Goal: Find contact information: Find contact information

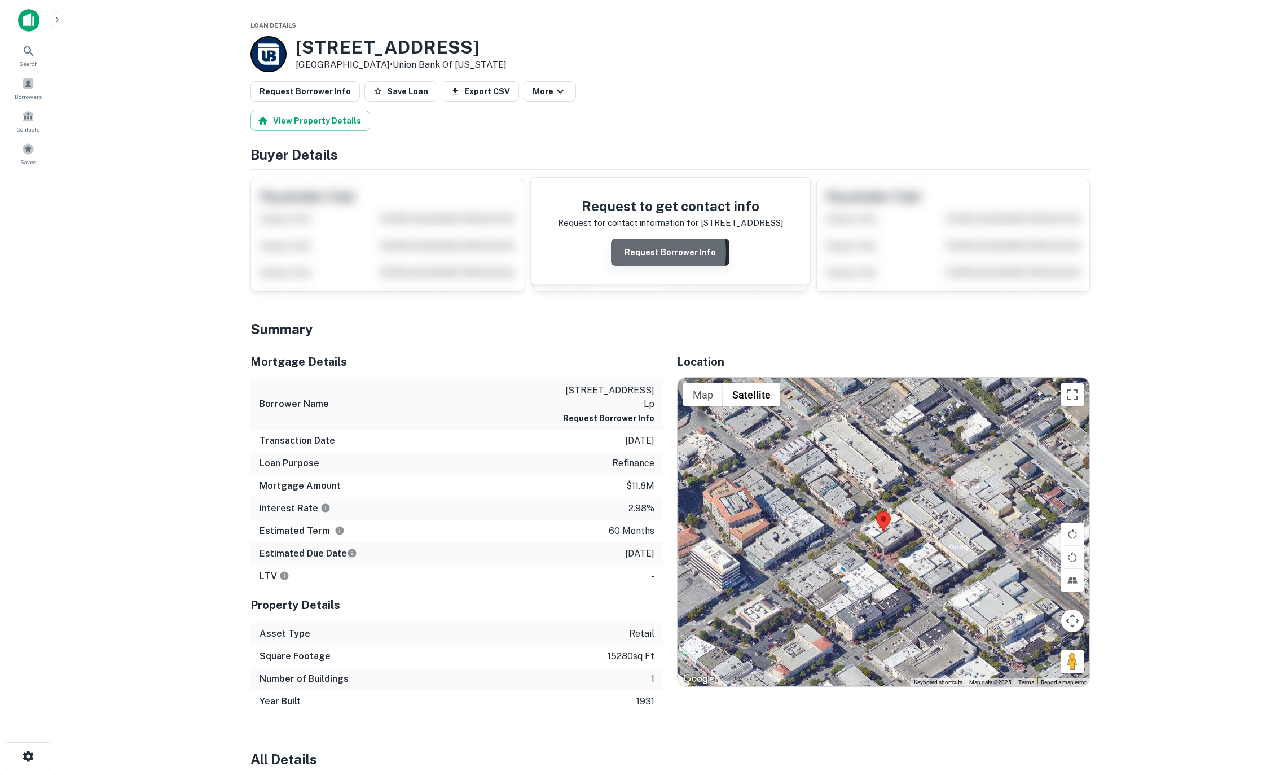
click at [663, 252] on button "Request Borrower Info" at bounding box center [670, 252] width 118 height 27
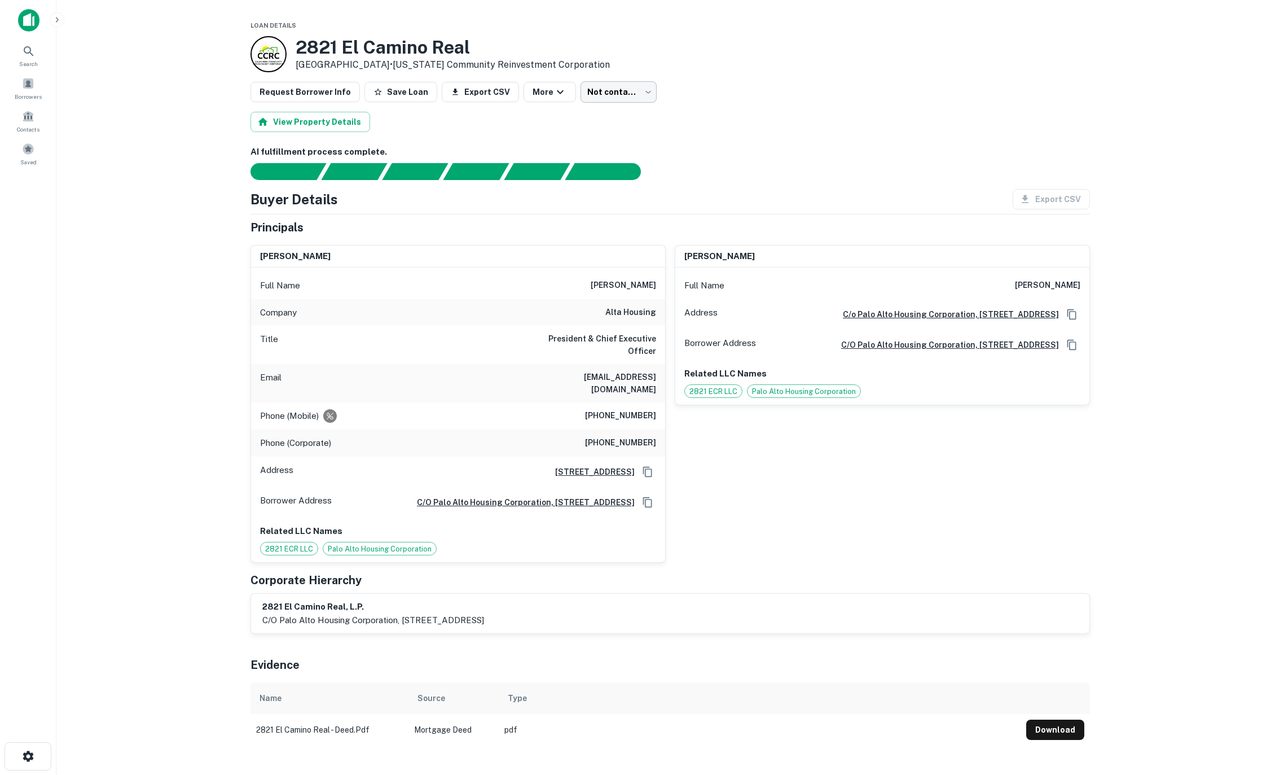
click at [636, 90] on body "Search Borrowers Contacts Saved Loan Details 2821 El Camino Real Redwood City, …" at bounding box center [642, 387] width 1284 height 775
click at [608, 175] on li "No opportunity" at bounding box center [606, 178] width 89 height 20
type input "**********"
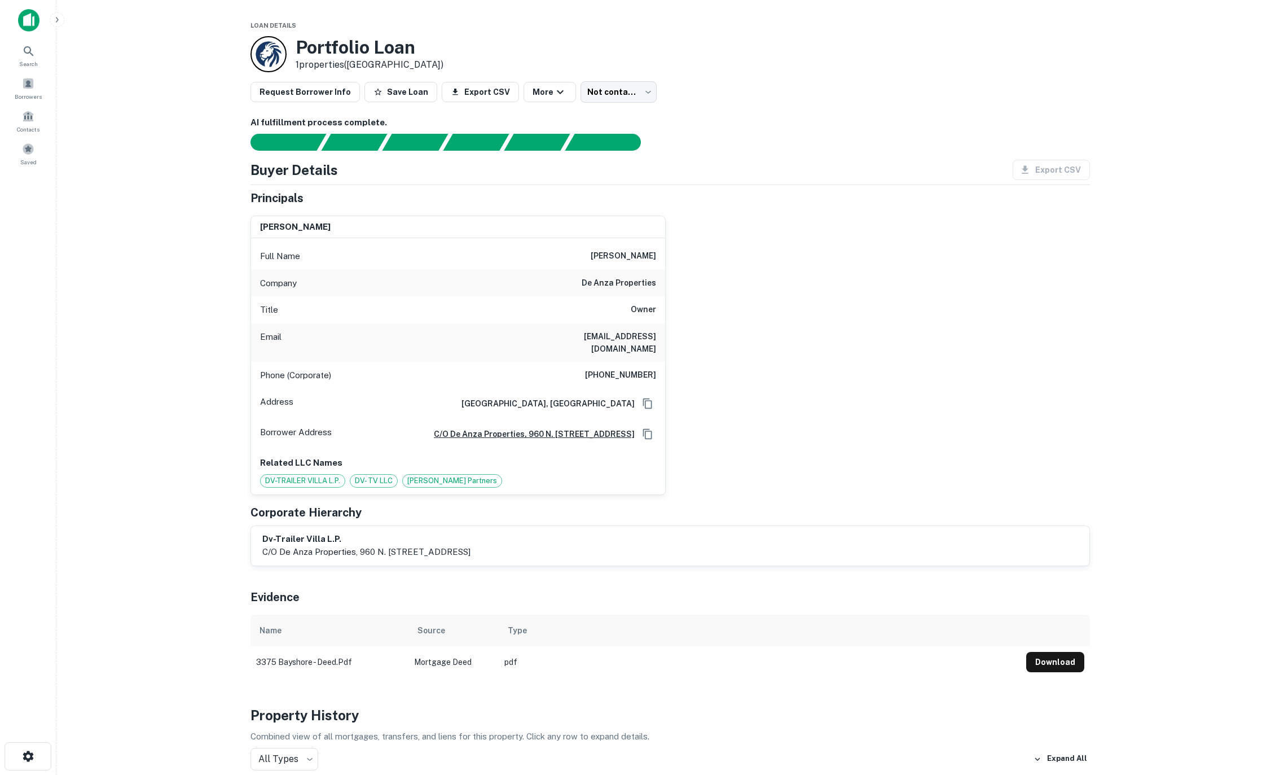
drag, startPoint x: 574, startPoint y: 336, endPoint x: 656, endPoint y: 335, distance: 82.4
click at [656, 335] on div "Email jvidovich@deanzaproperties.com" at bounding box center [458, 342] width 414 height 38
copy h6 "deanzaproperties.com"
click at [793, 303] on div "john vidovich Full Name john vidovich Company de anza properties Title Owner Em…" at bounding box center [665, 350] width 848 height 288
click at [573, 333] on h6 "jvidovich@deanzaproperties.com" at bounding box center [588, 342] width 135 height 25
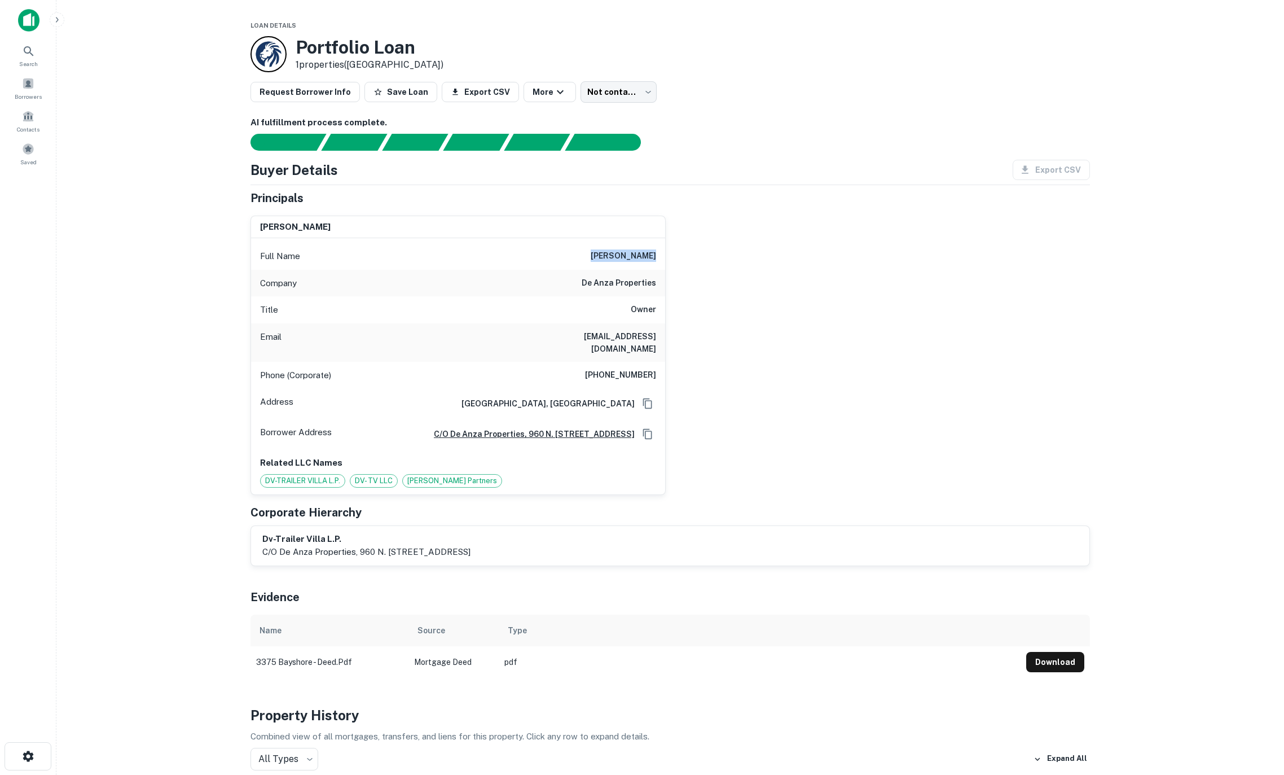
drag, startPoint x: 599, startPoint y: 255, endPoint x: 683, endPoint y: 256, distance: 83.5
click at [681, 256] on div "john vidovich Full Name john vidovich Company de anza properties Title Owner Em…" at bounding box center [665, 350] width 848 height 288
copy h6 "john vidovich"
click at [636, 96] on body "Search Borrowers Contacts Saved Loan Details Portfolio Loan 1 properties (CA) R…" at bounding box center [642, 387] width 1284 height 775
click at [617, 175] on li "No opportunity" at bounding box center [606, 178] width 89 height 20
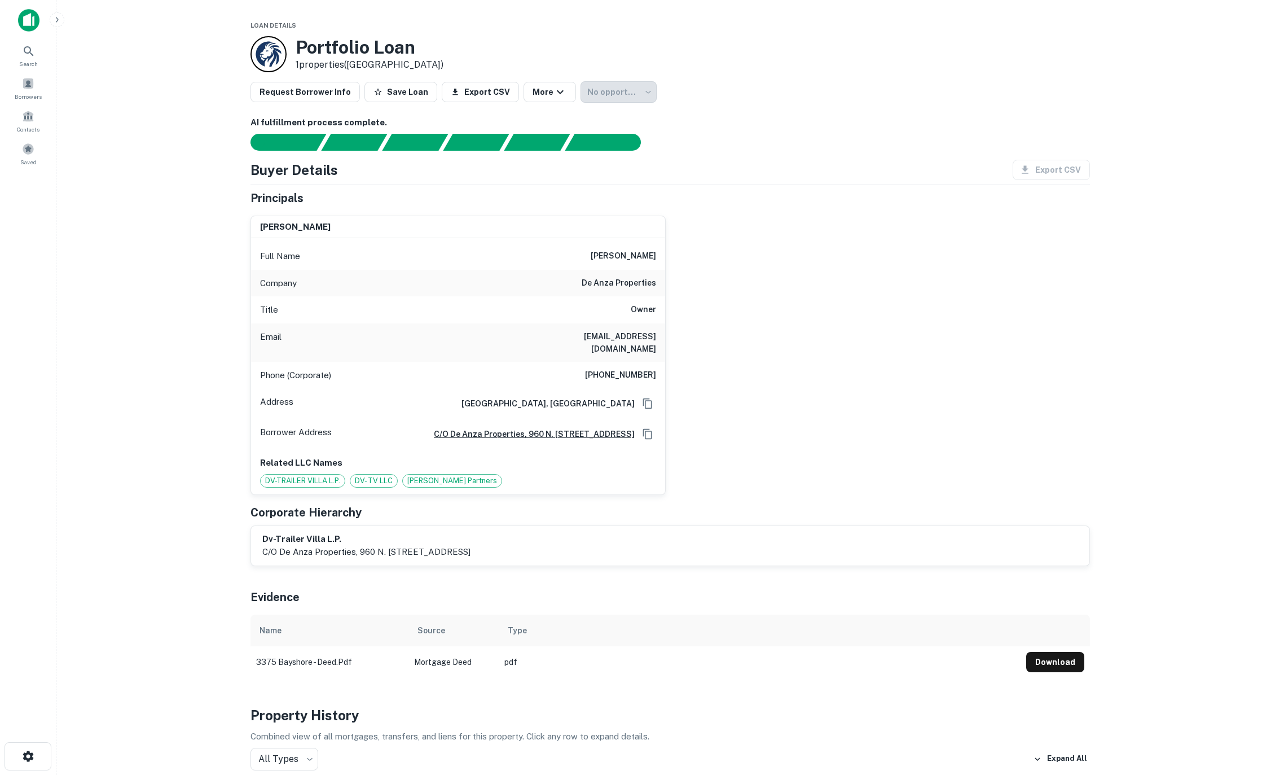
type input "**********"
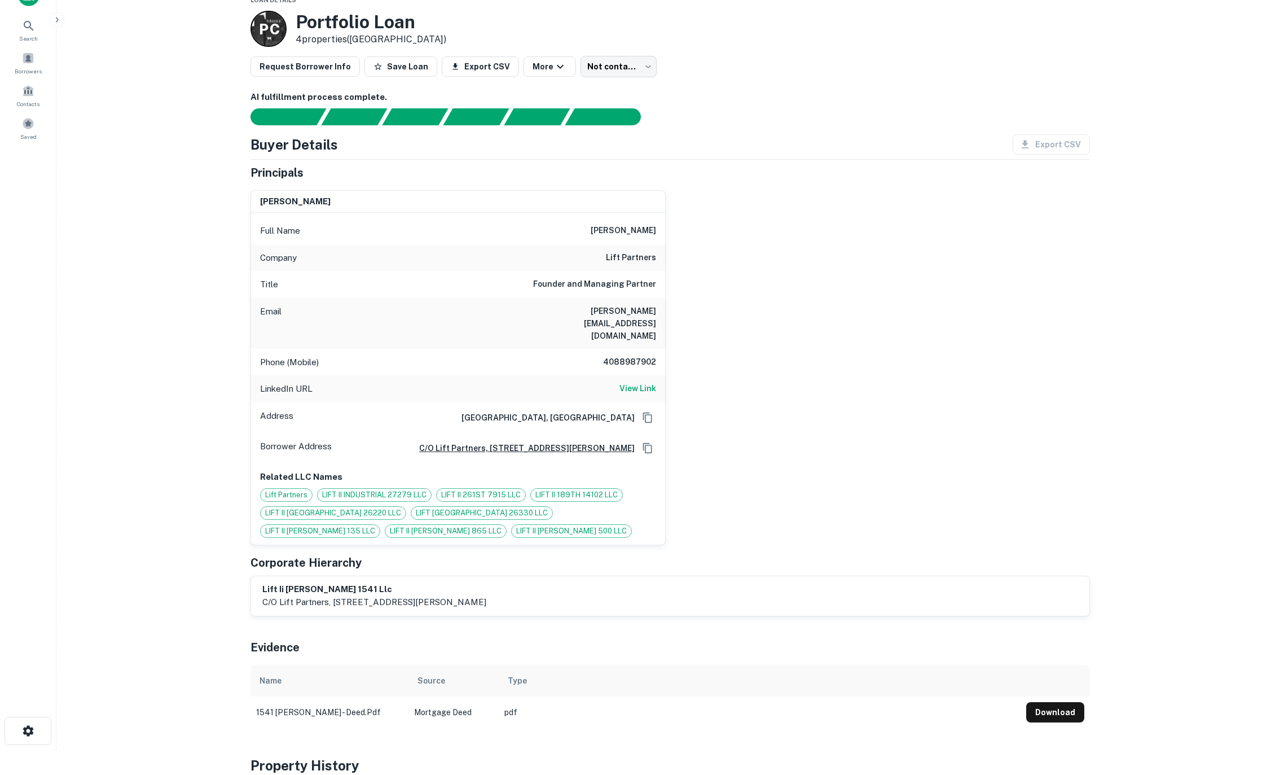
scroll to position [23, 0]
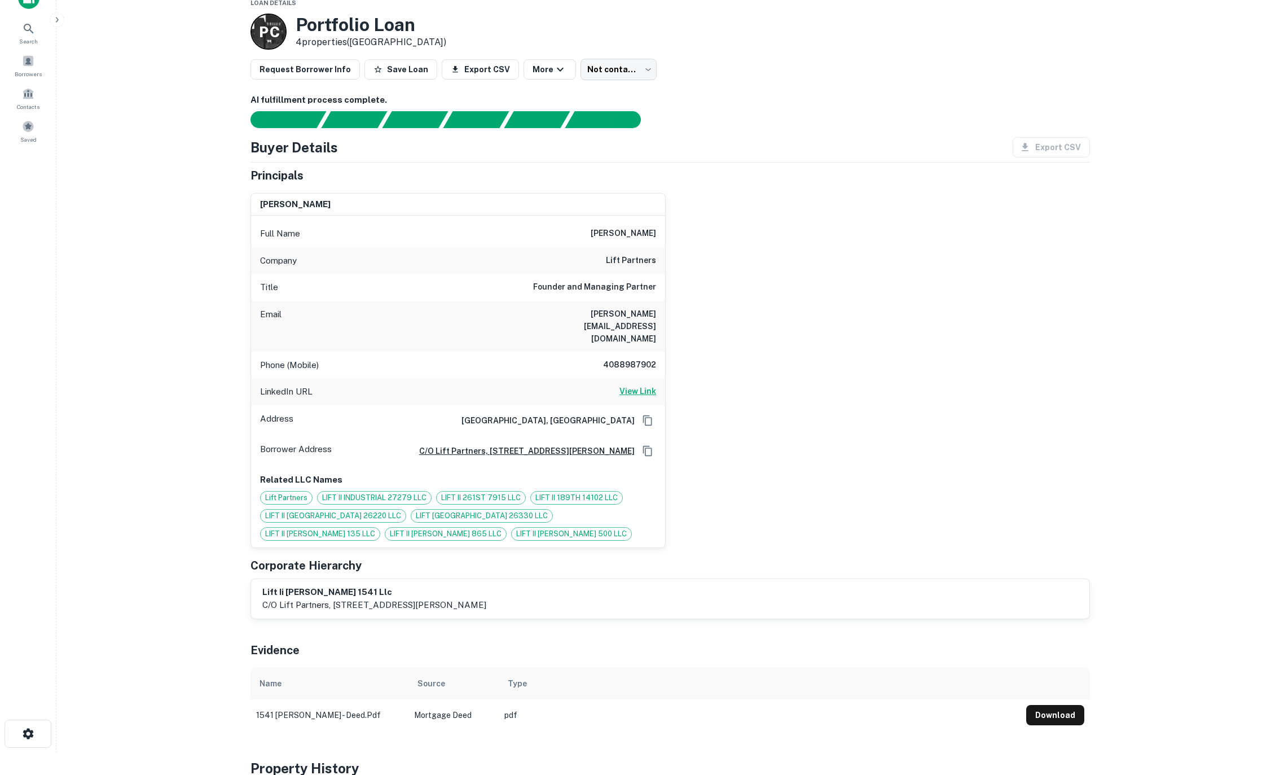
click at [636, 385] on h6 "View Link" at bounding box center [637, 391] width 37 height 12
drag, startPoint x: 599, startPoint y: 313, endPoint x: 681, endPoint y: 316, distance: 82.4
click at [682, 316] on div "patrick fisher Full Name patrick fisher Company lift partners Title Founder and…" at bounding box center [665, 366] width 848 height 364
drag, startPoint x: 630, startPoint y: 314, endPoint x: 620, endPoint y: 314, distance: 9.6
click at [628, 314] on h6 "patrick@liftrp.com" at bounding box center [588, 325] width 135 height 37
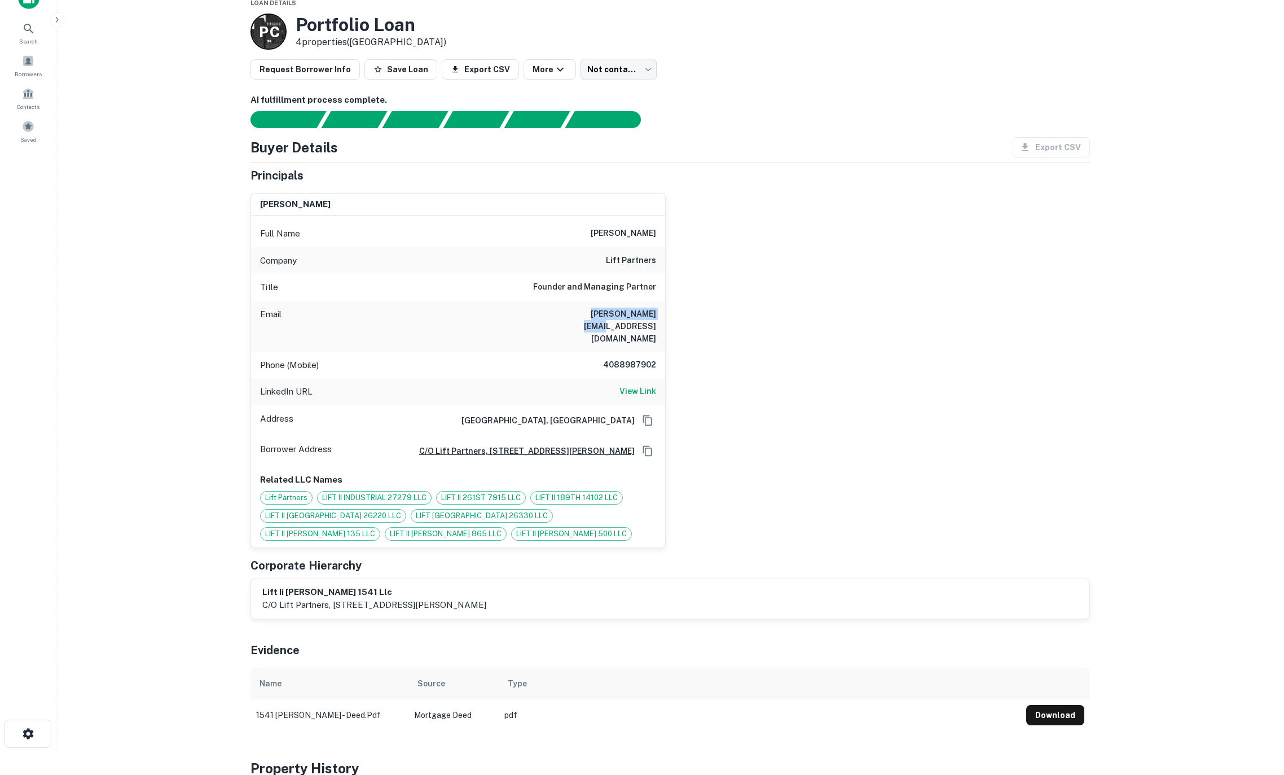
drag, startPoint x: 588, startPoint y: 311, endPoint x: 688, endPoint y: 315, distance: 100.5
click at [688, 316] on div "patrick fisher Full Name patrick fisher Company lift partners Title Founder and…" at bounding box center [665, 366] width 848 height 364
copy h6 "patrick@liftrp.com"
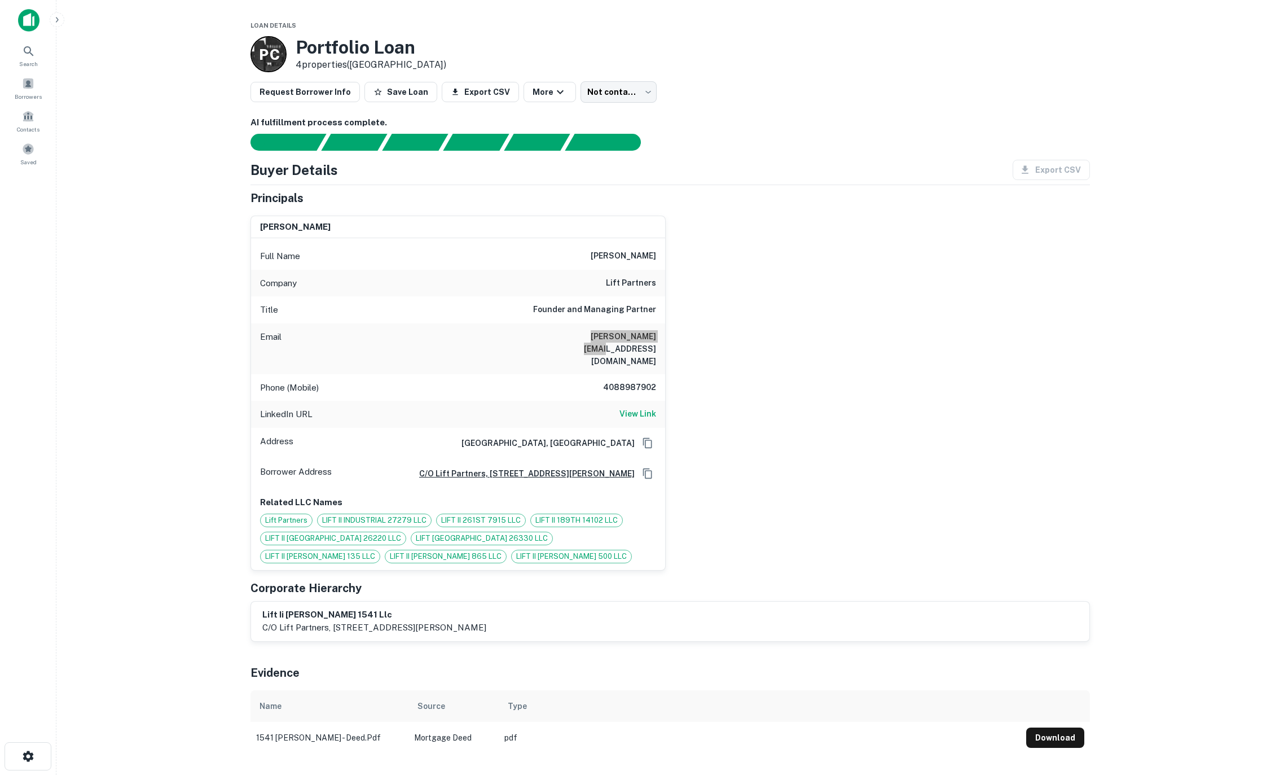
scroll to position [0, 0]
click at [613, 81] on body "Search Borrowers Contacts Saved Loan Details P C Portfolio Loan 4 properties (C…" at bounding box center [642, 387] width 1284 height 775
click at [605, 134] on li "Attempted" at bounding box center [606, 137] width 89 height 20
type input "*********"
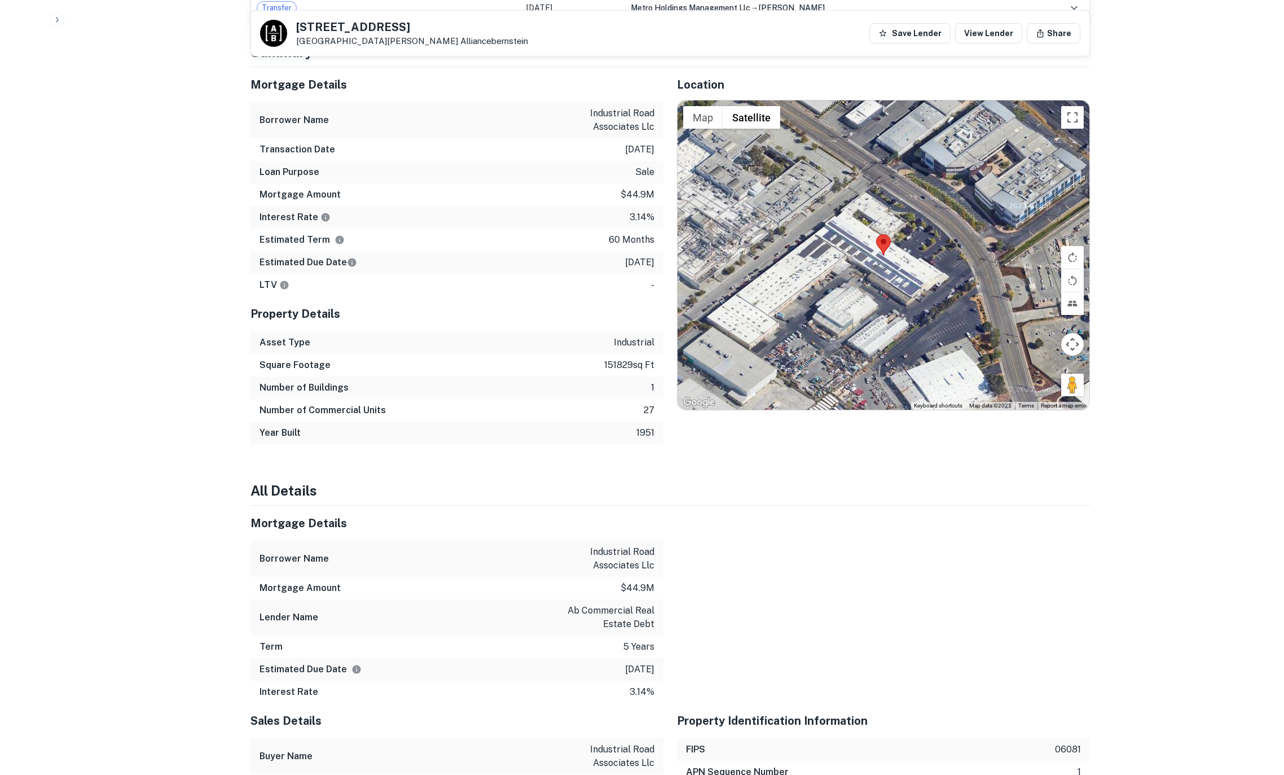
scroll to position [137, 0]
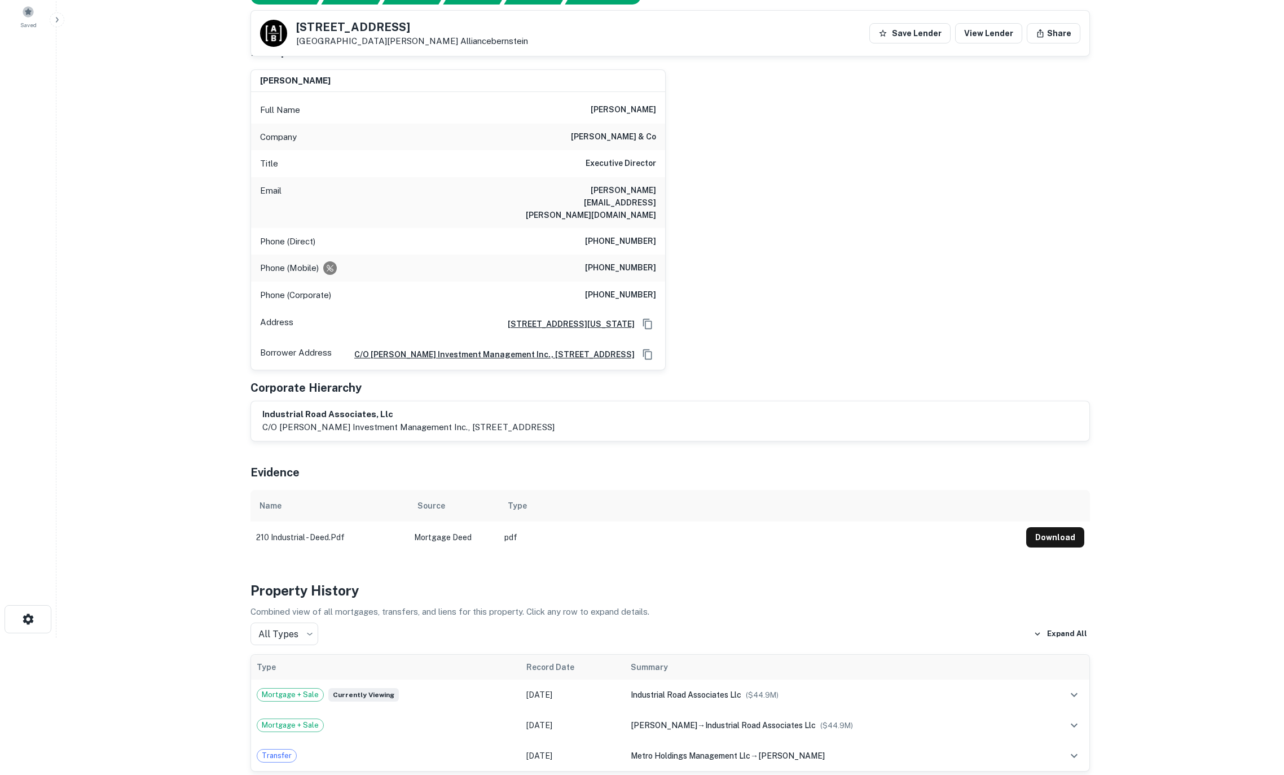
drag, startPoint x: 606, startPoint y: 111, endPoint x: 661, endPoint y: 114, distance: 55.4
click at [661, 114] on div "Full Name [PERSON_NAME]" at bounding box center [458, 109] width 414 height 27
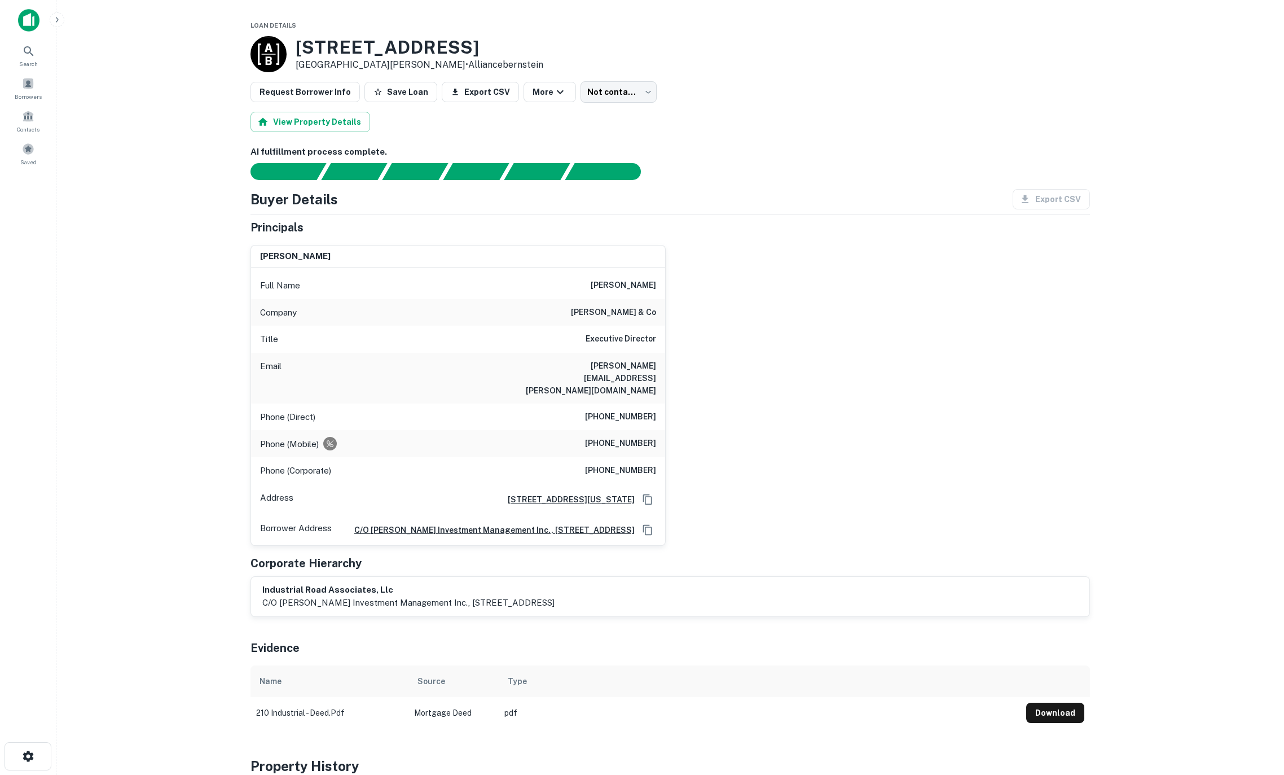
scroll to position [0, 0]
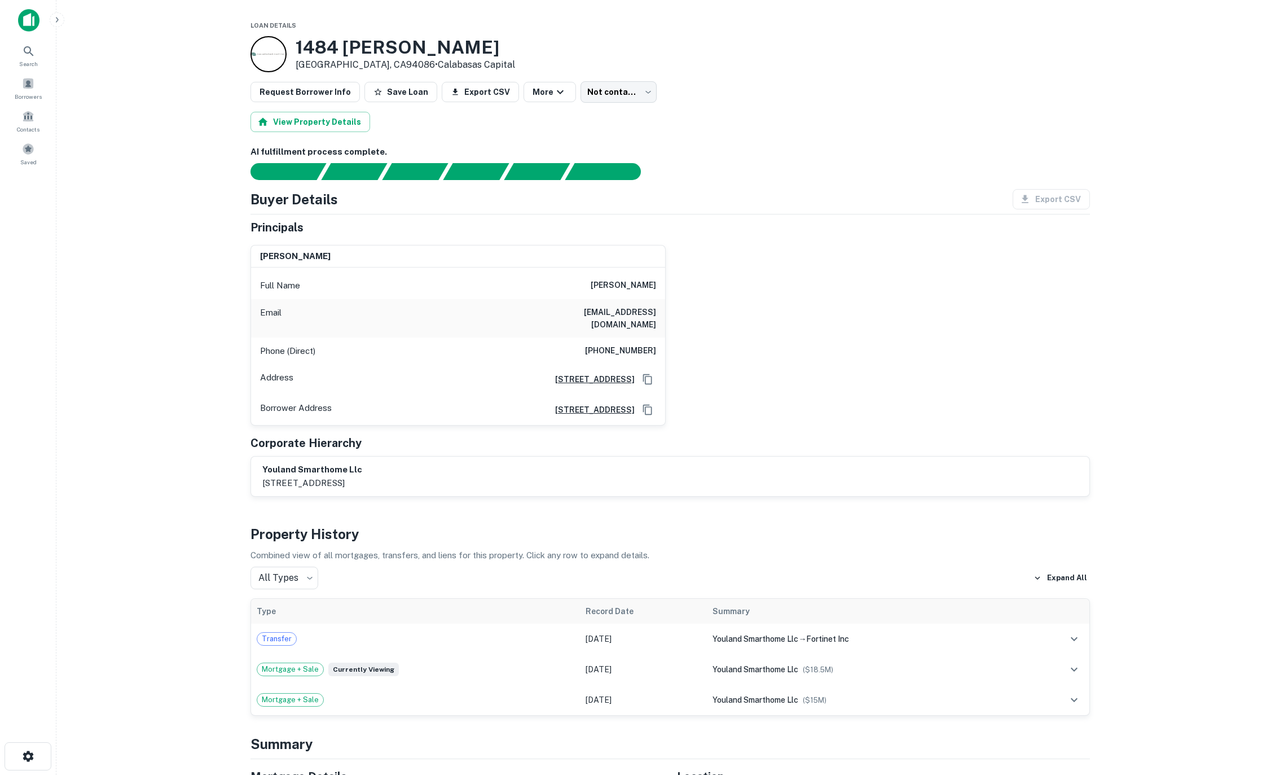
click at [633, 311] on h6 "davidyim85@yahoo.com" at bounding box center [588, 318] width 135 height 25
drag, startPoint x: 561, startPoint y: 310, endPoint x: 679, endPoint y: 313, distance: 117.4
click at [675, 315] on div "danny yim Full Name danny yim Email davidyim85@yahoo.com Phone (Direct) (858) 7…" at bounding box center [665, 331] width 848 height 190
copy h6 "davidyim85@yahoo.com"
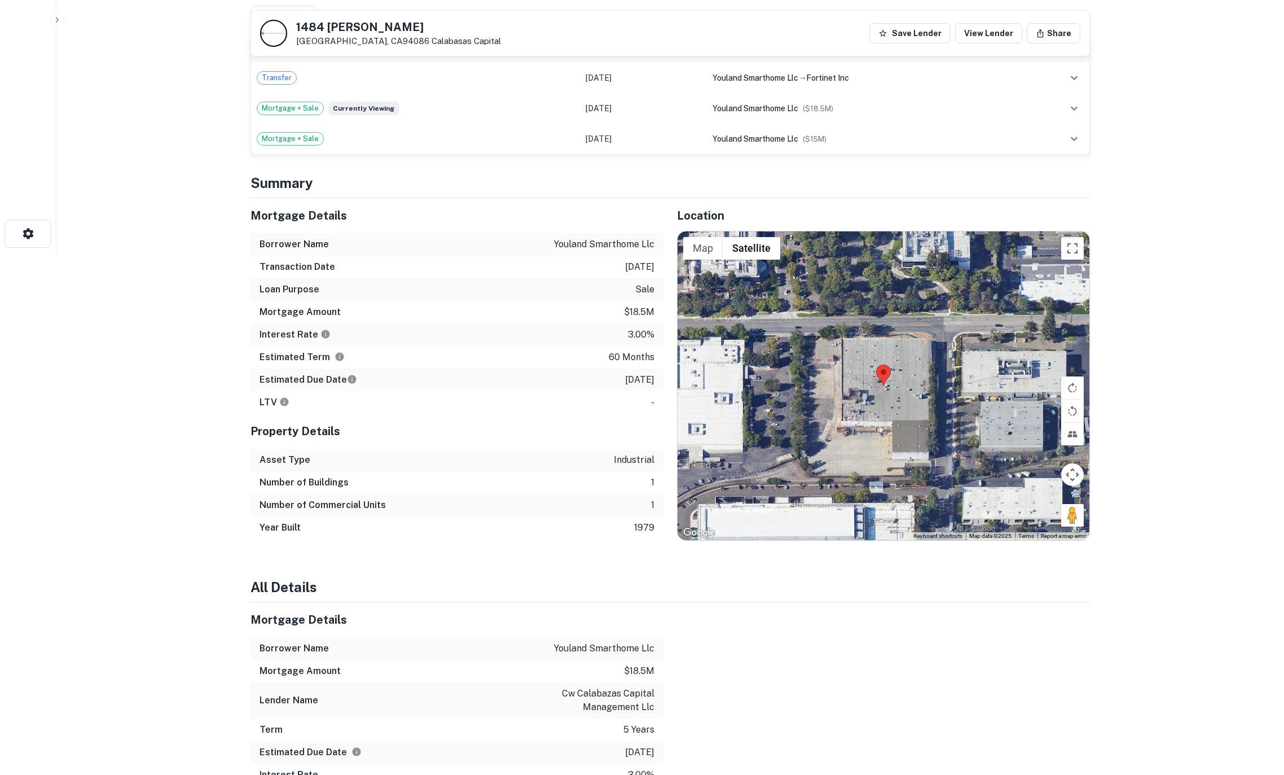
scroll to position [525, 0]
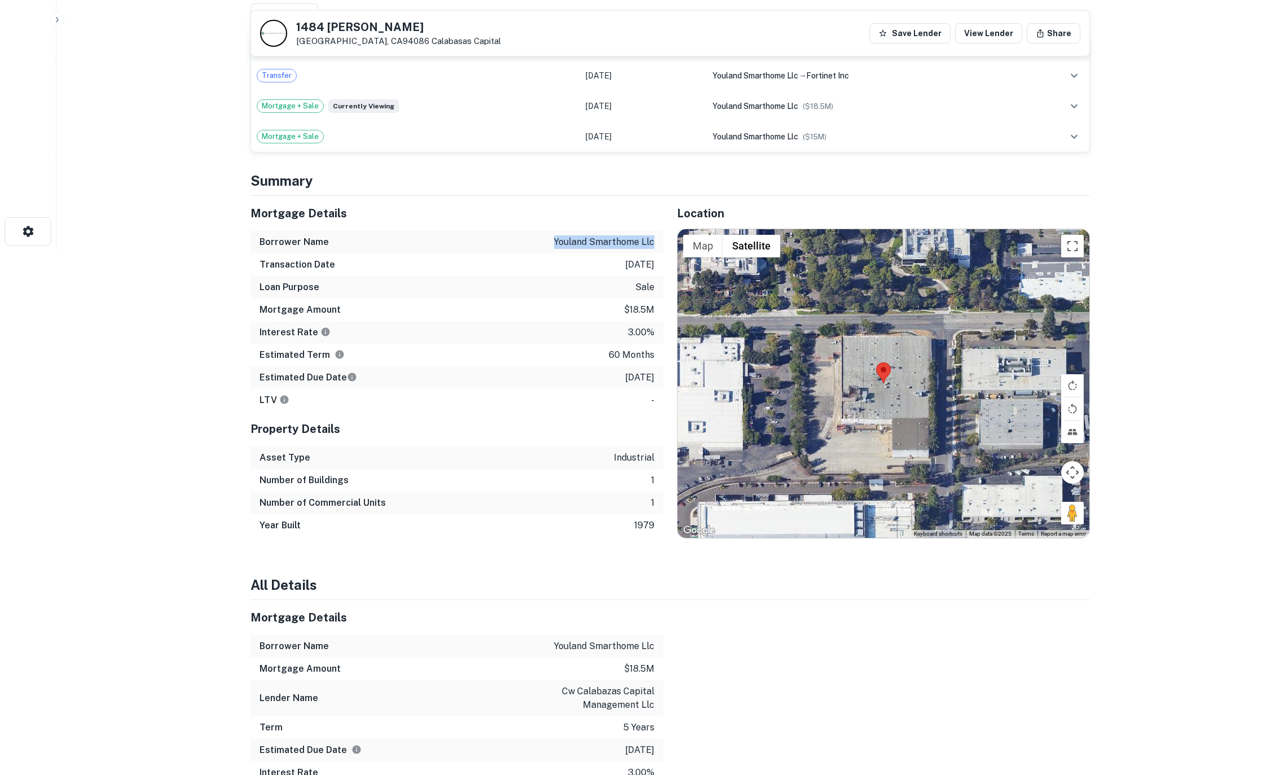
drag, startPoint x: 556, startPoint y: 228, endPoint x: 663, endPoint y: 233, distance: 107.3
click at [662, 233] on div "Borrower Name youland smarthome llc" at bounding box center [456, 242] width 413 height 23
copy p "youland smarthome llc"
click at [501, 321] on div "Interest Rate 3.00%" at bounding box center [456, 332] width 413 height 23
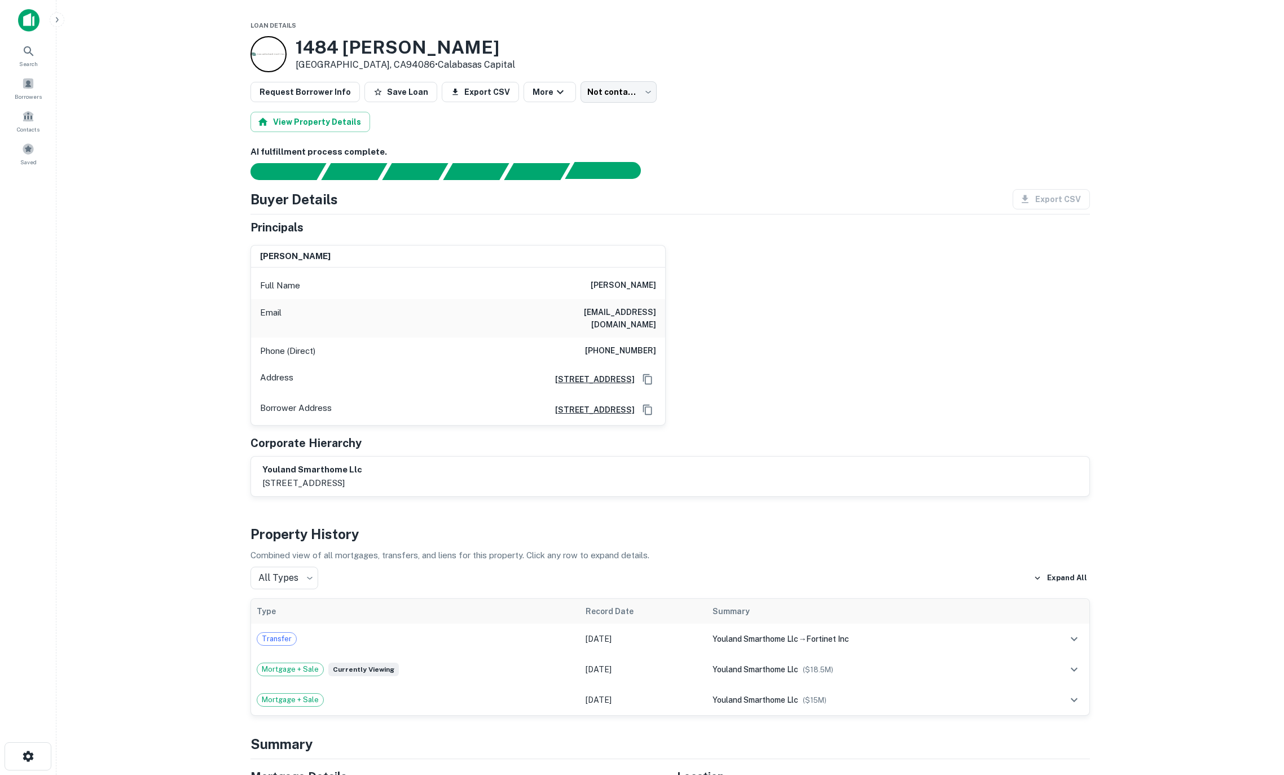
scroll to position [0, 0]
click at [626, 96] on body "Search Borrowers Contacts Saved Loan Details 1484 Kifer Rd Sunnyvale, CA94086 •…" at bounding box center [642, 387] width 1284 height 775
click at [630, 197] on li "Bad contact info" at bounding box center [606, 198] width 89 height 20
type input "**********"
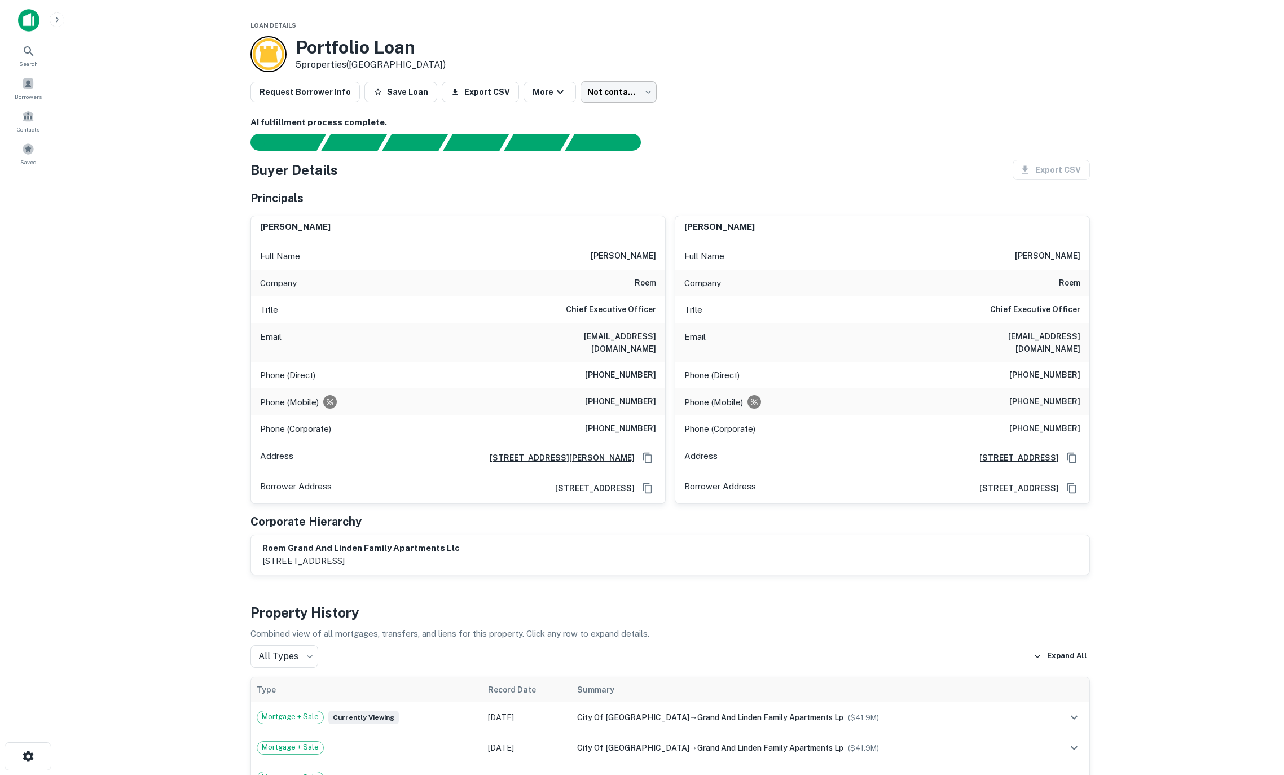
click at [636, 98] on body "Search Borrowers Contacts Saved Loan Details Portfolio Loan 5 properties ([GEOG…" at bounding box center [642, 387] width 1284 height 775
click at [630, 178] on li "No opportunity" at bounding box center [606, 178] width 89 height 20
type input "**********"
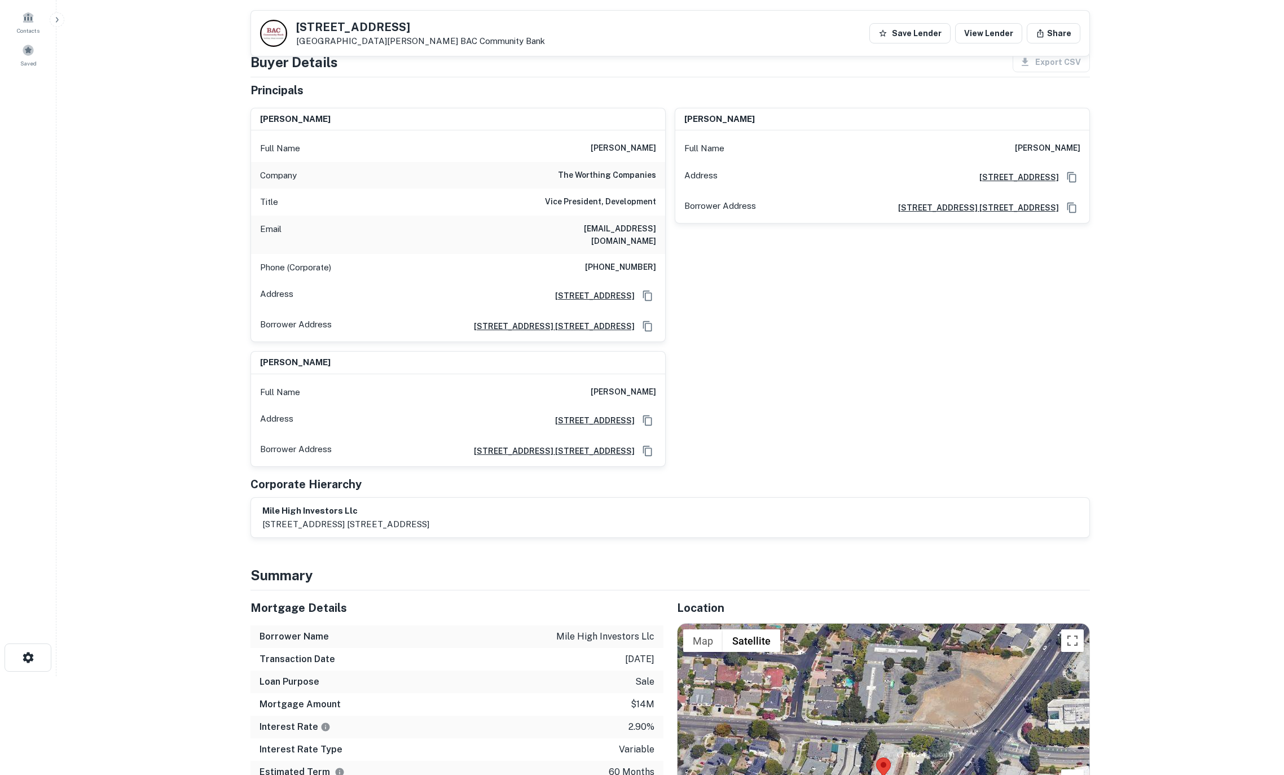
scroll to position [55, 0]
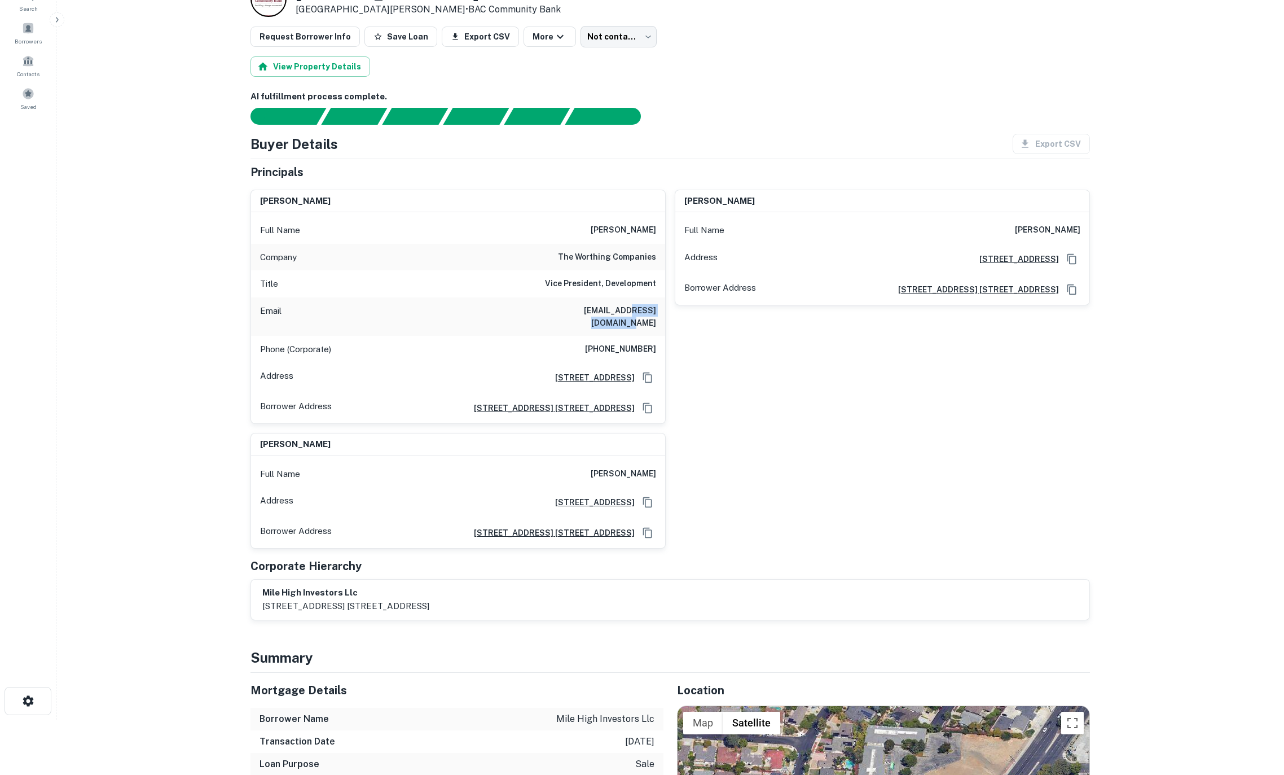
drag, startPoint x: 595, startPoint y: 308, endPoint x: 662, endPoint y: 310, distance: 67.2
click at [662, 310] on div "Email jworthing@worthingse.com" at bounding box center [458, 316] width 414 height 38
copy h6 "worthingse.com"
click at [847, 379] on div "matthew l worthing Full Name matthew l worthing Address 845 Oak Grove Ave, Menl…" at bounding box center [878, 303] width 424 height 244
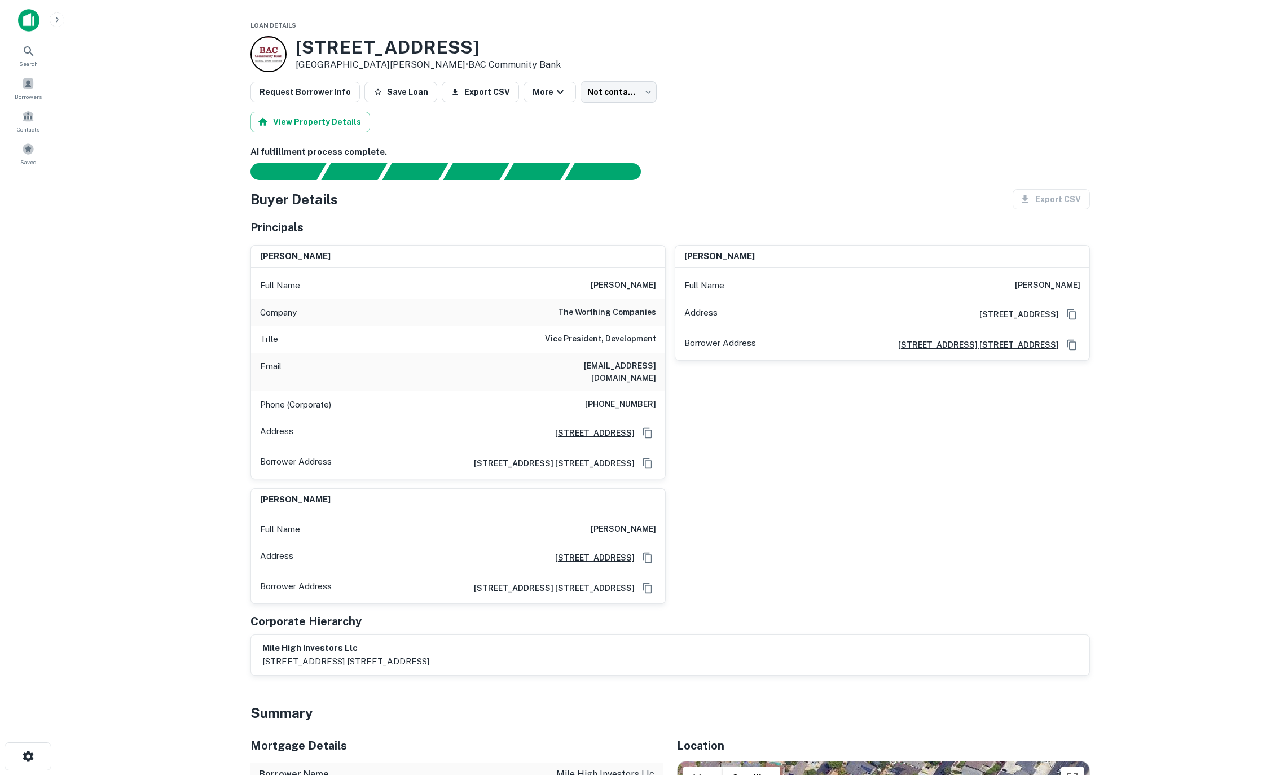
scroll to position [0, 0]
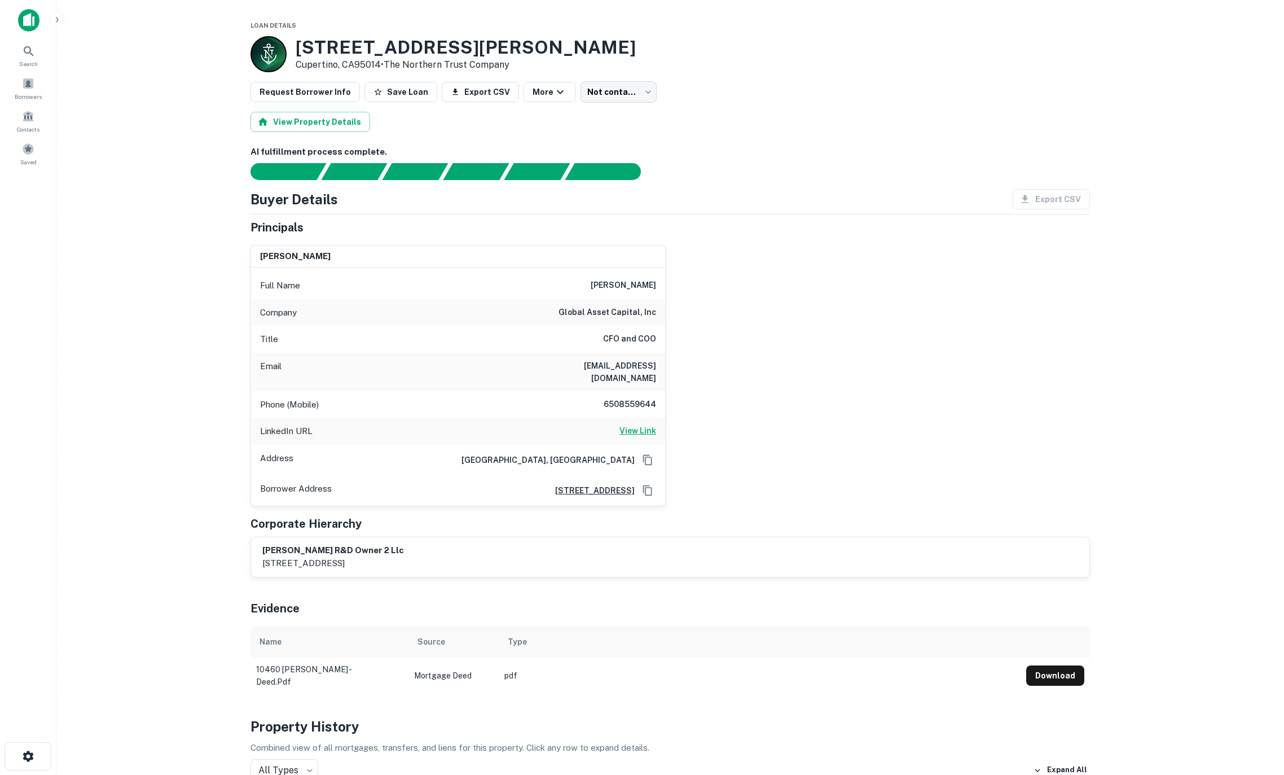
click at [649, 424] on h6 "View Link" at bounding box center [637, 430] width 37 height 12
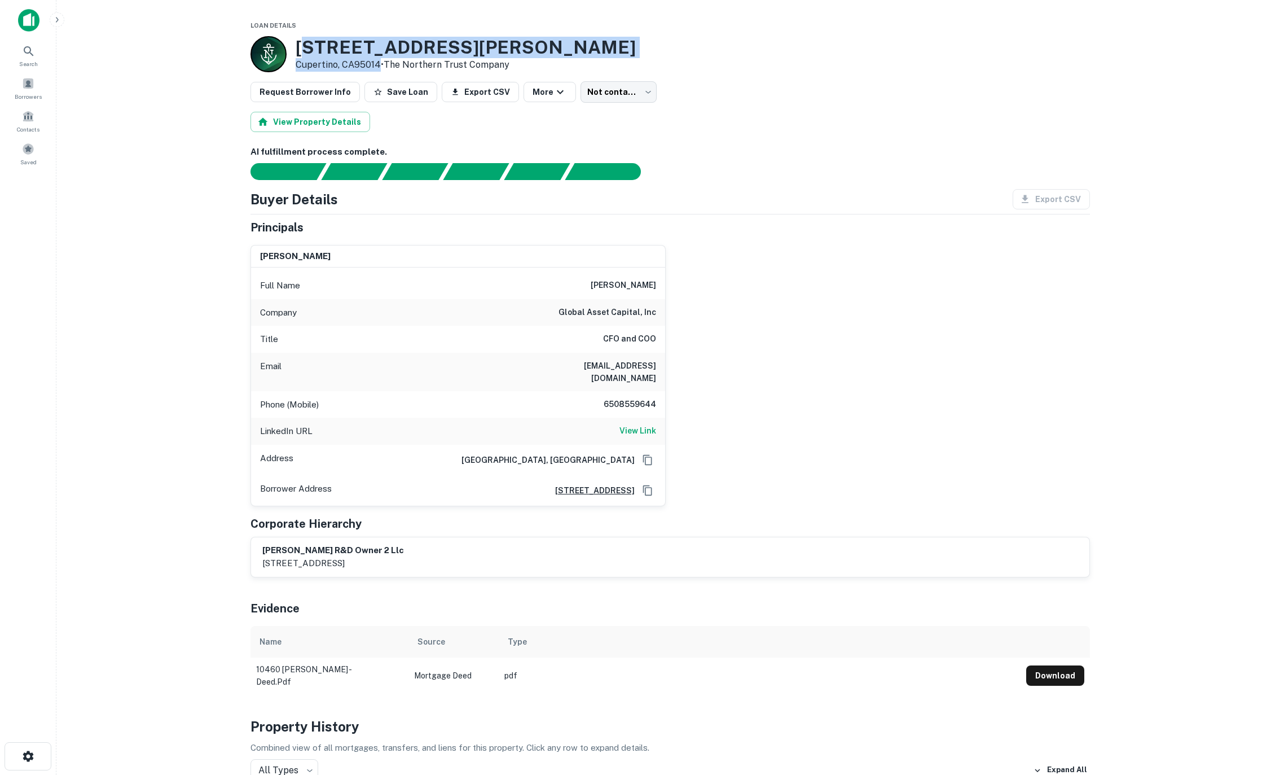
drag, startPoint x: 301, startPoint y: 45, endPoint x: 329, endPoint y: 53, distance: 29.3
click at [381, 60] on div "[STREET_ADDRESS][PERSON_NAME] • The Northern Trust Company" at bounding box center [466, 54] width 340 height 35
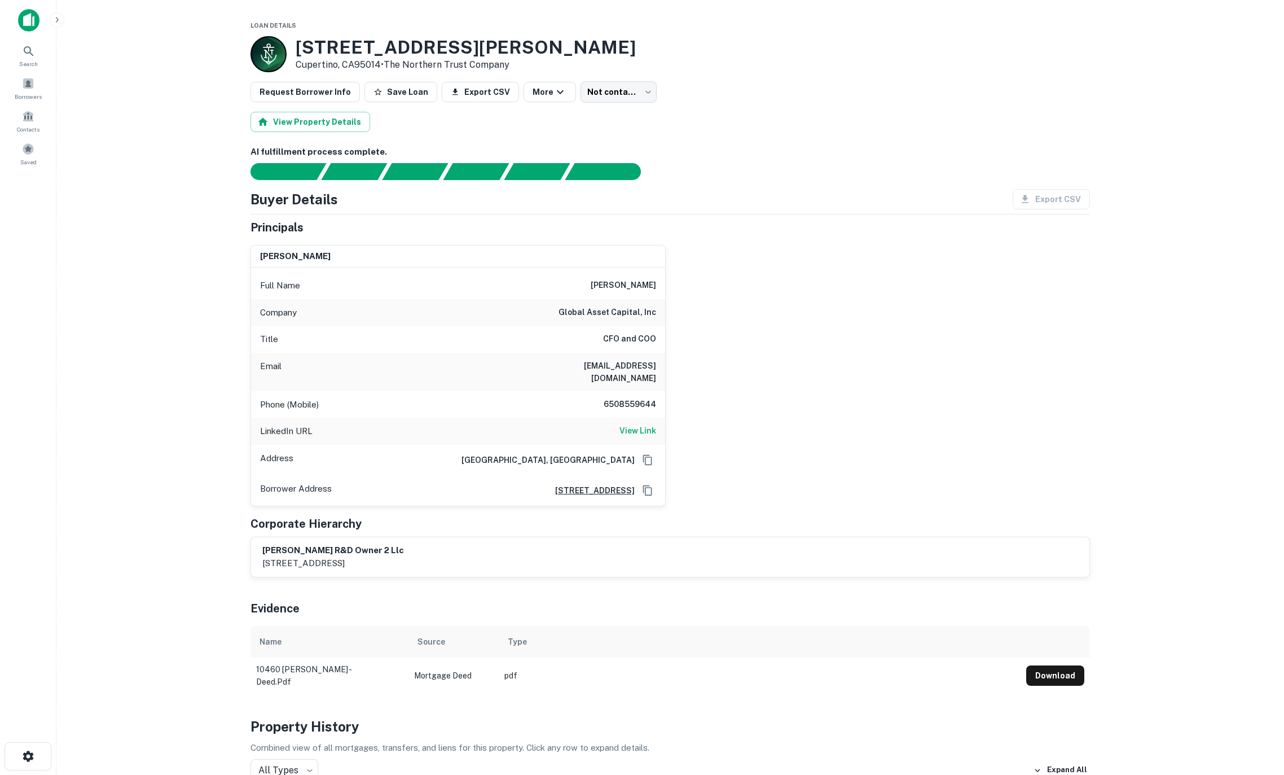
click at [736, 122] on div "View Property Details" at bounding box center [669, 122] width 839 height 20
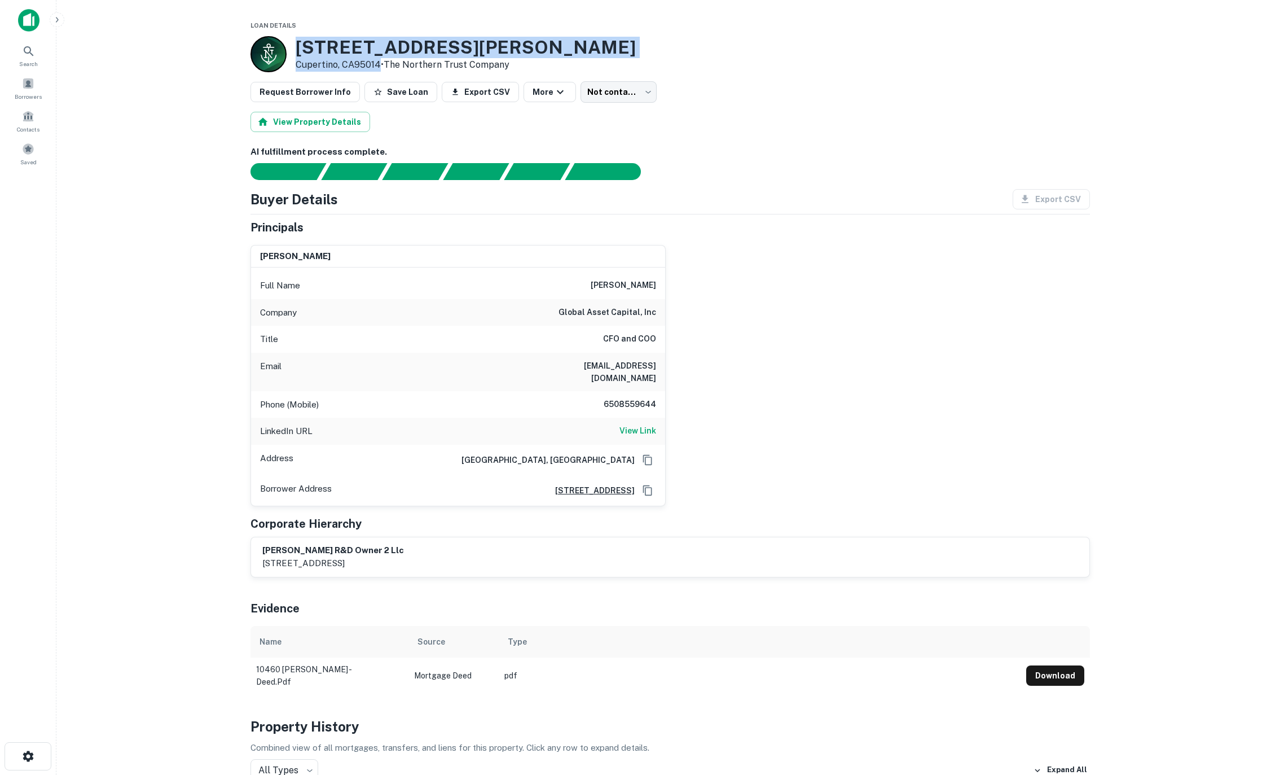
drag, startPoint x: 302, startPoint y: 47, endPoint x: 379, endPoint y: 63, distance: 78.4
click at [379, 63] on div "10460 Bubb Rd Cupertino, CA95014 • The Northern Trust Company" at bounding box center [466, 54] width 340 height 35
copy div "10460 Bubb Rd Cupertino, CA95014"
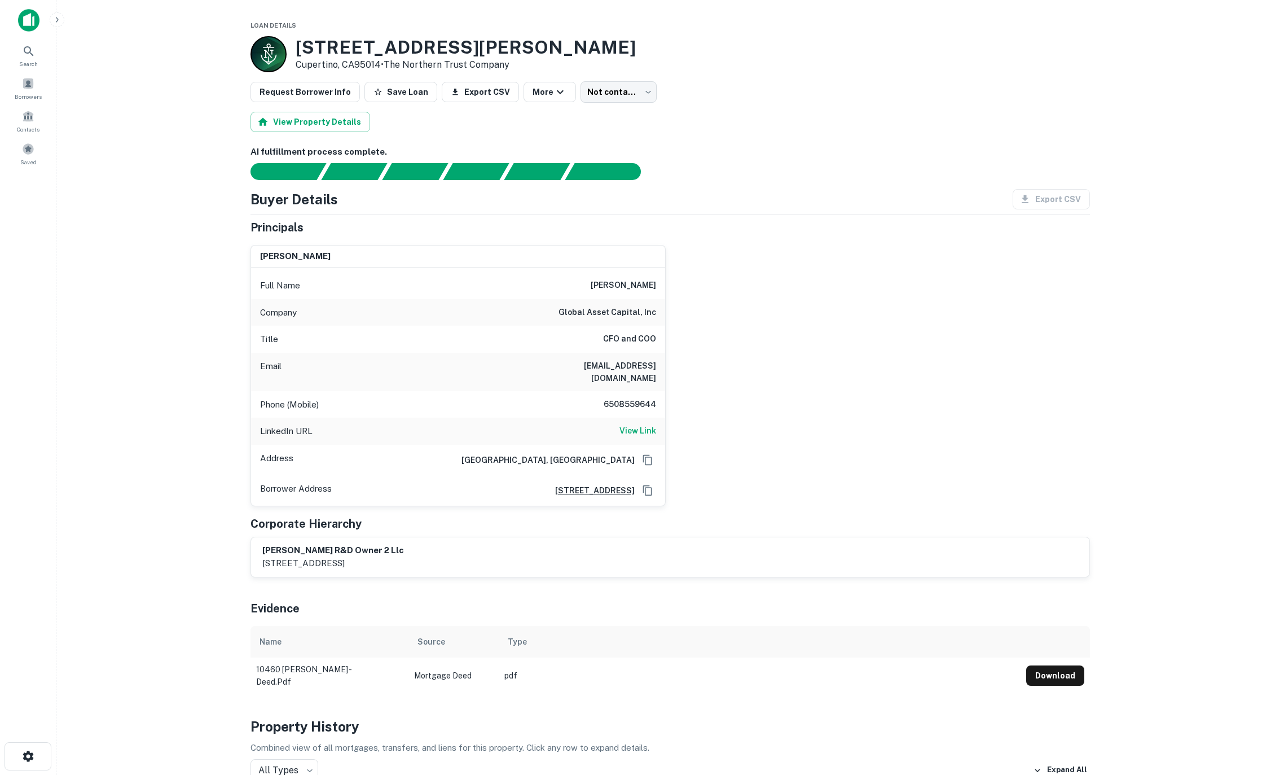
click at [609, 364] on h6 "zrahimtoola@gacapital.com" at bounding box center [588, 371] width 135 height 25
drag, startPoint x: 603, startPoint y: 363, endPoint x: 682, endPoint y: 371, distance: 79.4
click at [682, 371] on div "zahid rahimtoola Full Name zahid rahimtoola Company global asset capital, inc T…" at bounding box center [665, 371] width 848 height 270
copy h6 "gacapital.com"
drag, startPoint x: 729, startPoint y: 313, endPoint x: 723, endPoint y: 313, distance: 6.8
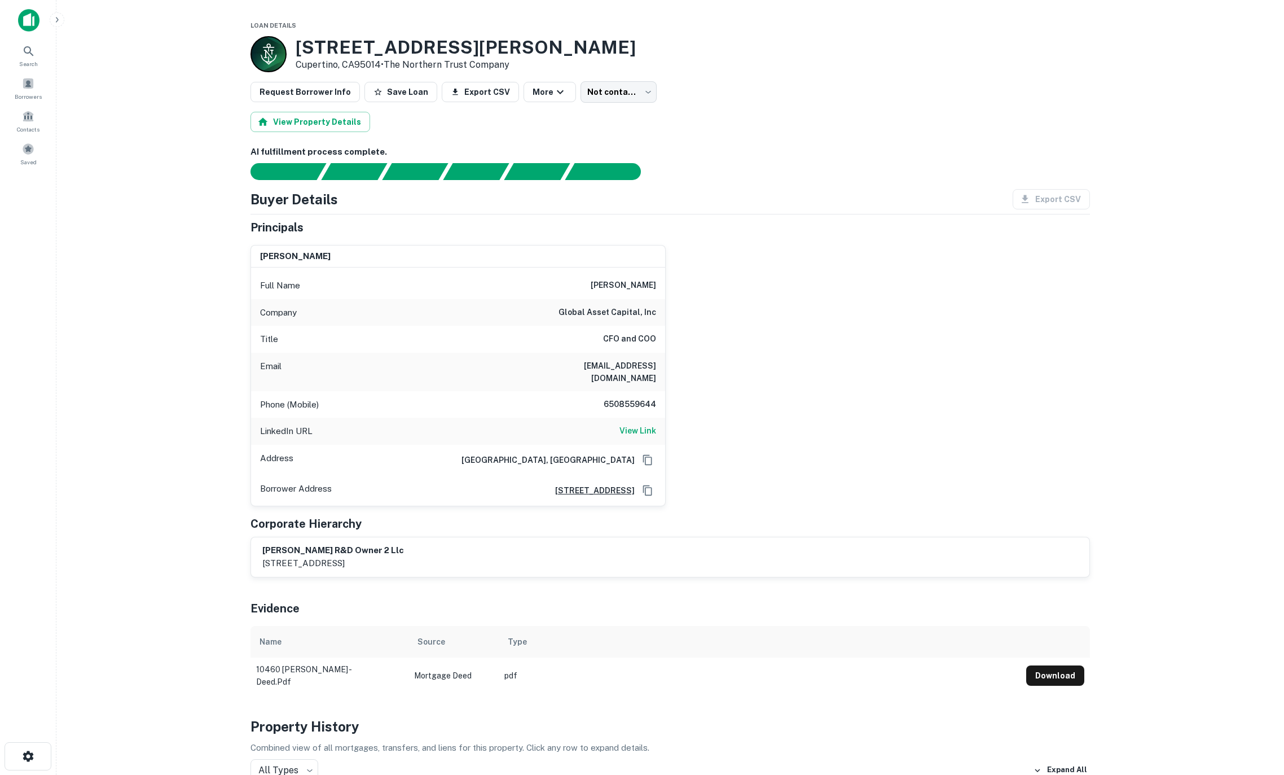
click at [728, 312] on div "zahid rahimtoola Full Name zahid rahimtoola Company global asset capital, inc T…" at bounding box center [665, 371] width 848 height 270
drag, startPoint x: 706, startPoint y: 373, endPoint x: 714, endPoint y: 374, distance: 7.9
click at [714, 374] on div "zahid rahimtoola Full Name zahid rahimtoola Company global asset capital, inc T…" at bounding box center [665, 371] width 848 height 270
copy h6 "zrahimtoola@gacapital.com"
click at [619, 88] on body "Search Borrowers Contacts Saved Loan Details 10460 Bubb Rd Cupertino, CA95014 •…" at bounding box center [642, 387] width 1284 height 775
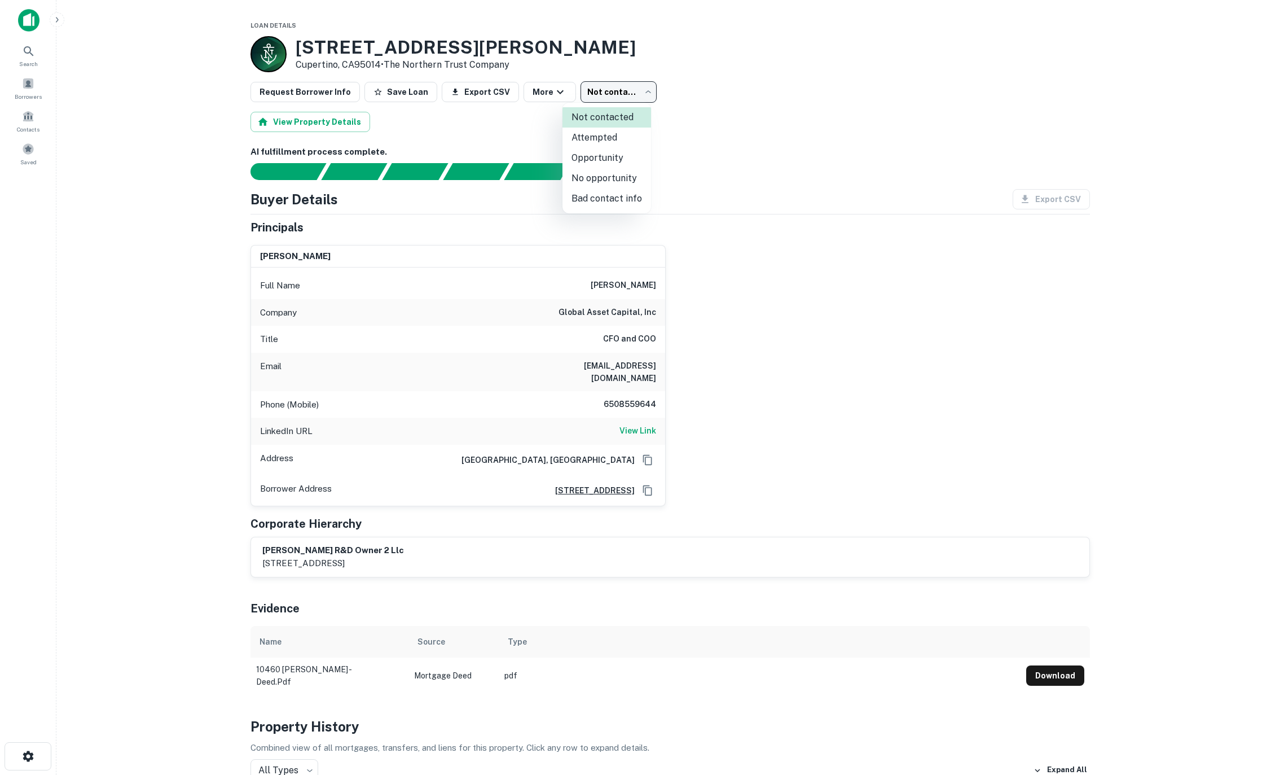
click at [616, 133] on li "Attempted" at bounding box center [606, 137] width 89 height 20
type input "*********"
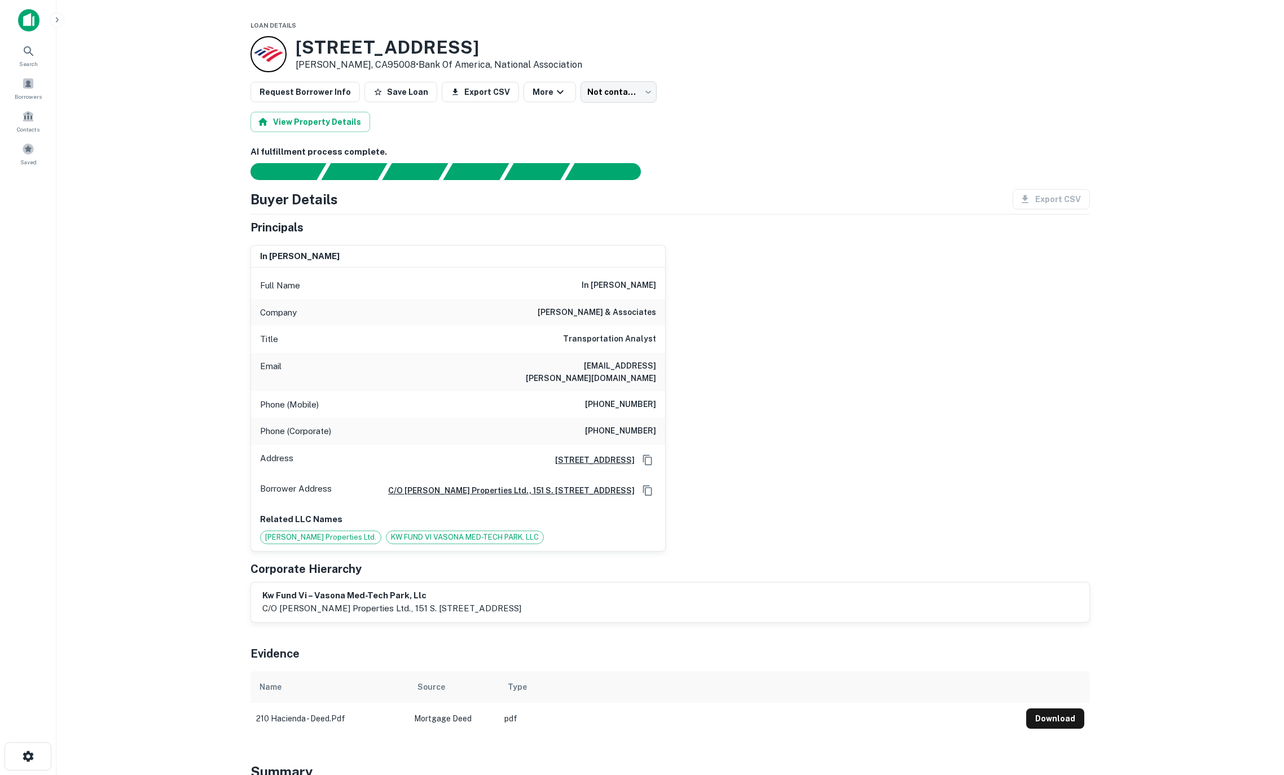
click at [630, 359] on h6 "[EMAIL_ADDRESS][PERSON_NAME][DOMAIN_NAME]" at bounding box center [588, 371] width 135 height 25
drag, startPoint x: 606, startPoint y: 363, endPoint x: 662, endPoint y: 362, distance: 55.9
click at [662, 362] on div "Email [EMAIL_ADDRESS][PERSON_NAME][DOMAIN_NAME]" at bounding box center [458, 372] width 414 height 38
copy h6 "[PERSON_NAME][DOMAIN_NAME]"
click at [736, 325] on div "in [PERSON_NAME] Full Name in [PERSON_NAME] Company [PERSON_NAME] & associates …" at bounding box center [665, 393] width 848 height 315
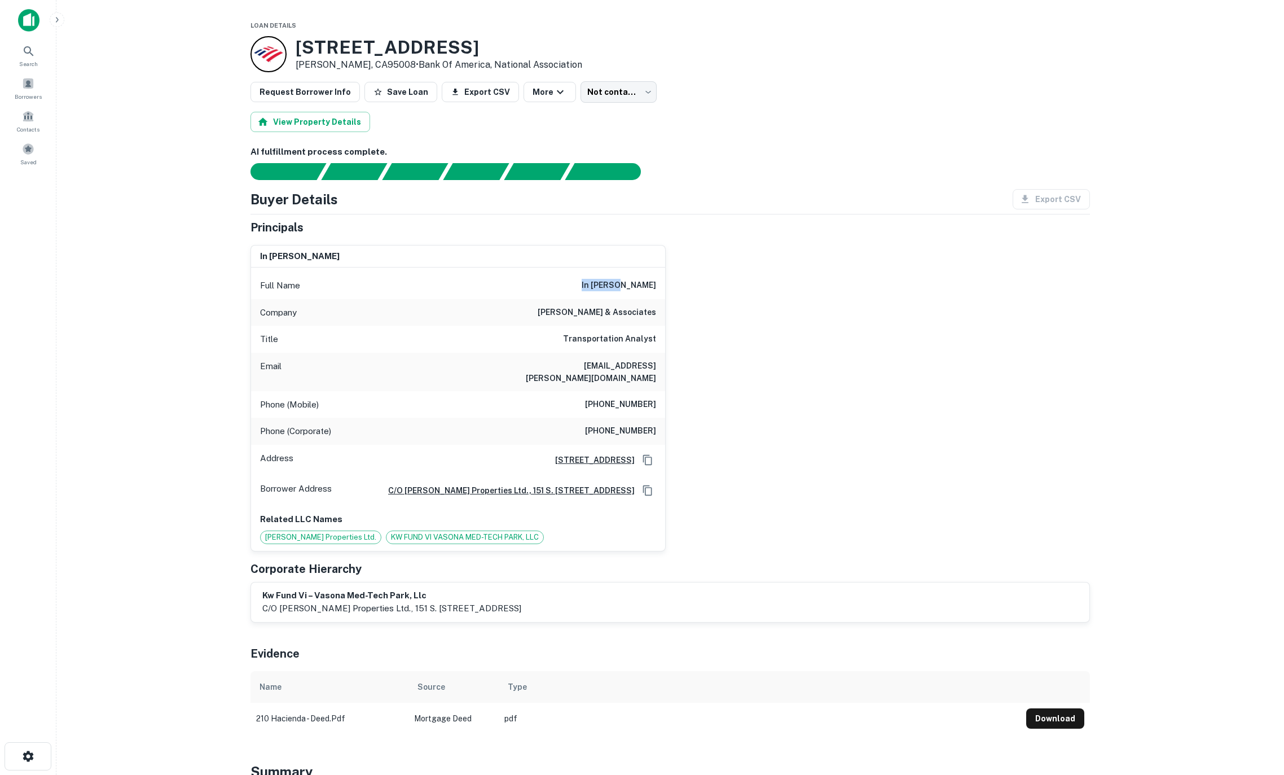
drag, startPoint x: 620, startPoint y: 284, endPoint x: 685, endPoint y: 287, distance: 64.9
click at [685, 287] on div "in [PERSON_NAME] Full Name in [PERSON_NAME] Company [PERSON_NAME] & associates …" at bounding box center [665, 393] width 848 height 315
copy h6 "in [PERSON_NAME]"
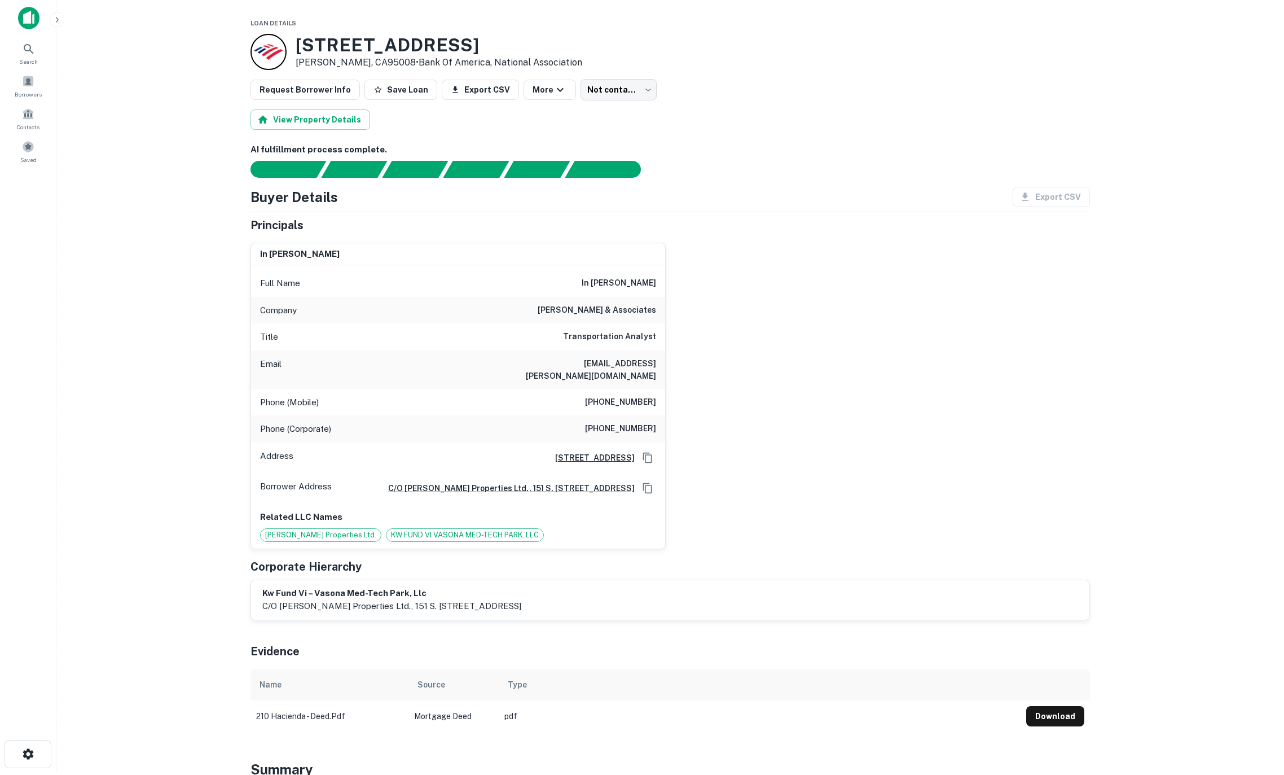
click at [1064, 368] on div "in [PERSON_NAME] Full Name in [PERSON_NAME] Company [PERSON_NAME] & associates …" at bounding box center [665, 391] width 848 height 315
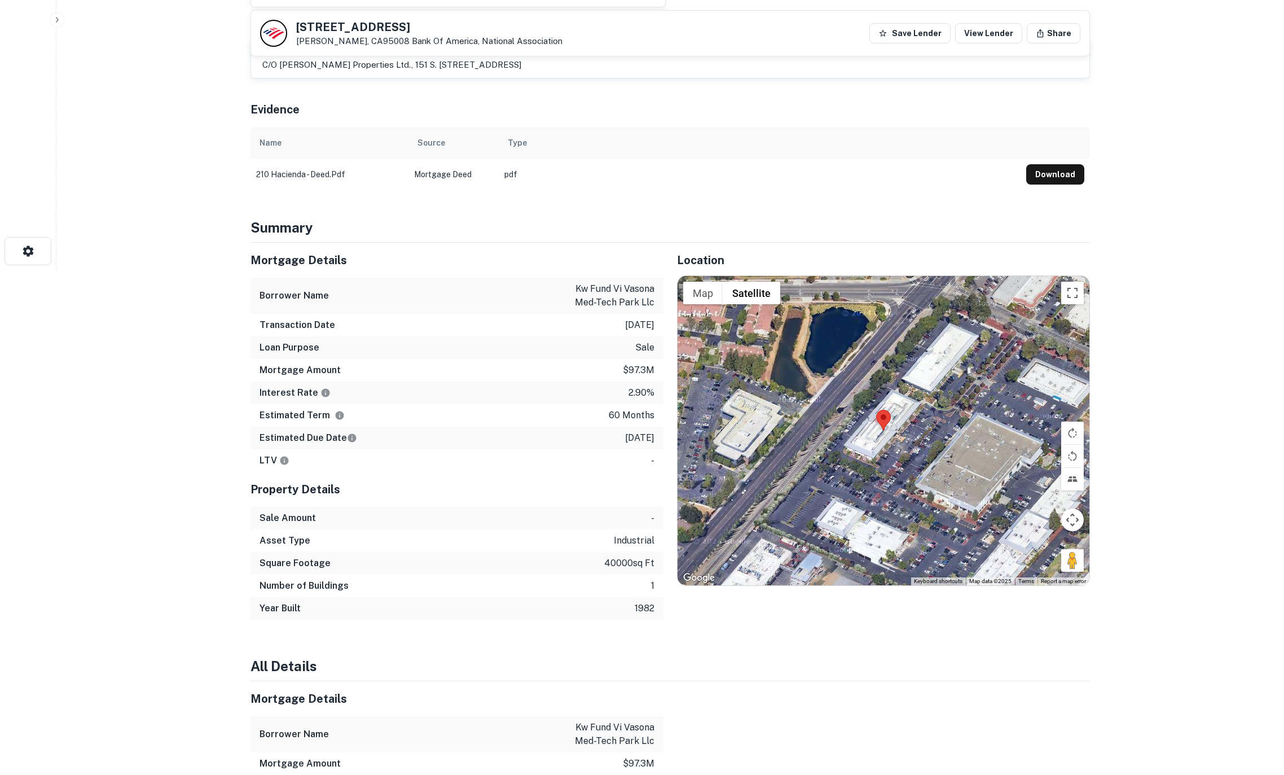
scroll to position [506, 0]
click at [1054, 171] on button "Download" at bounding box center [1055, 173] width 58 height 20
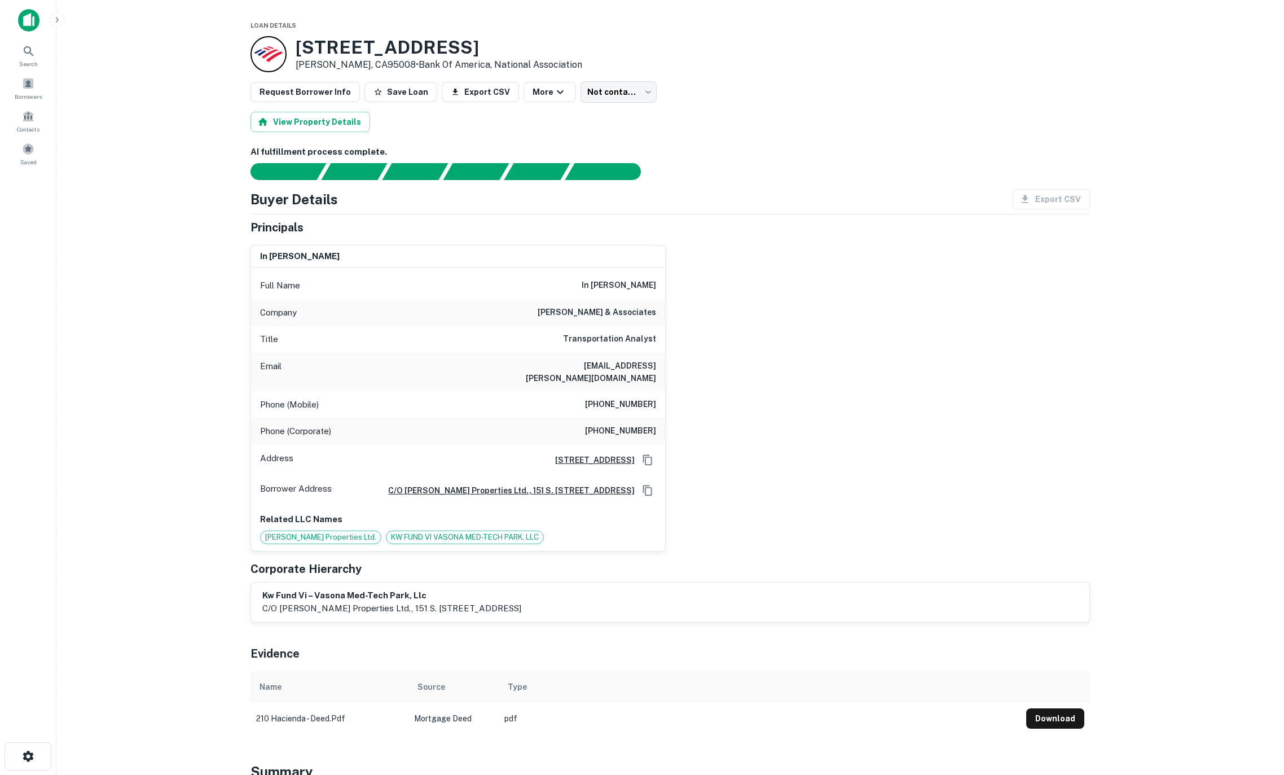
scroll to position [0, 0]
drag, startPoint x: 298, startPoint y: 46, endPoint x: 472, endPoint y: 51, distance: 173.3
click at [486, 52] on h3 "[STREET_ADDRESS]" at bounding box center [439, 47] width 287 height 21
copy h3 "[STREET_ADDRESS]"
click at [617, 100] on body "Search Borrowers Contacts Saved Loan Details [STREET_ADDRESS][PERSON_NAME] • Ba…" at bounding box center [642, 387] width 1284 height 775
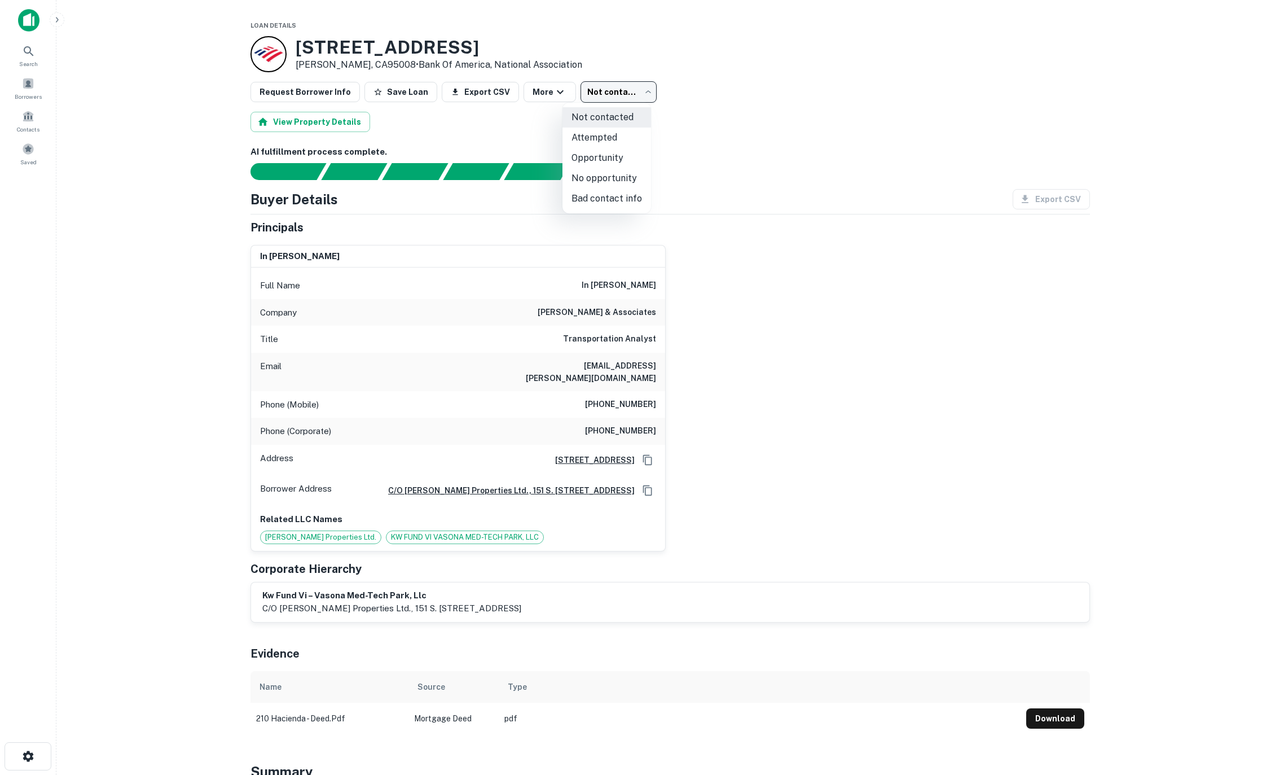
click at [614, 205] on li "Bad contact info" at bounding box center [606, 198] width 89 height 20
type input "**********"
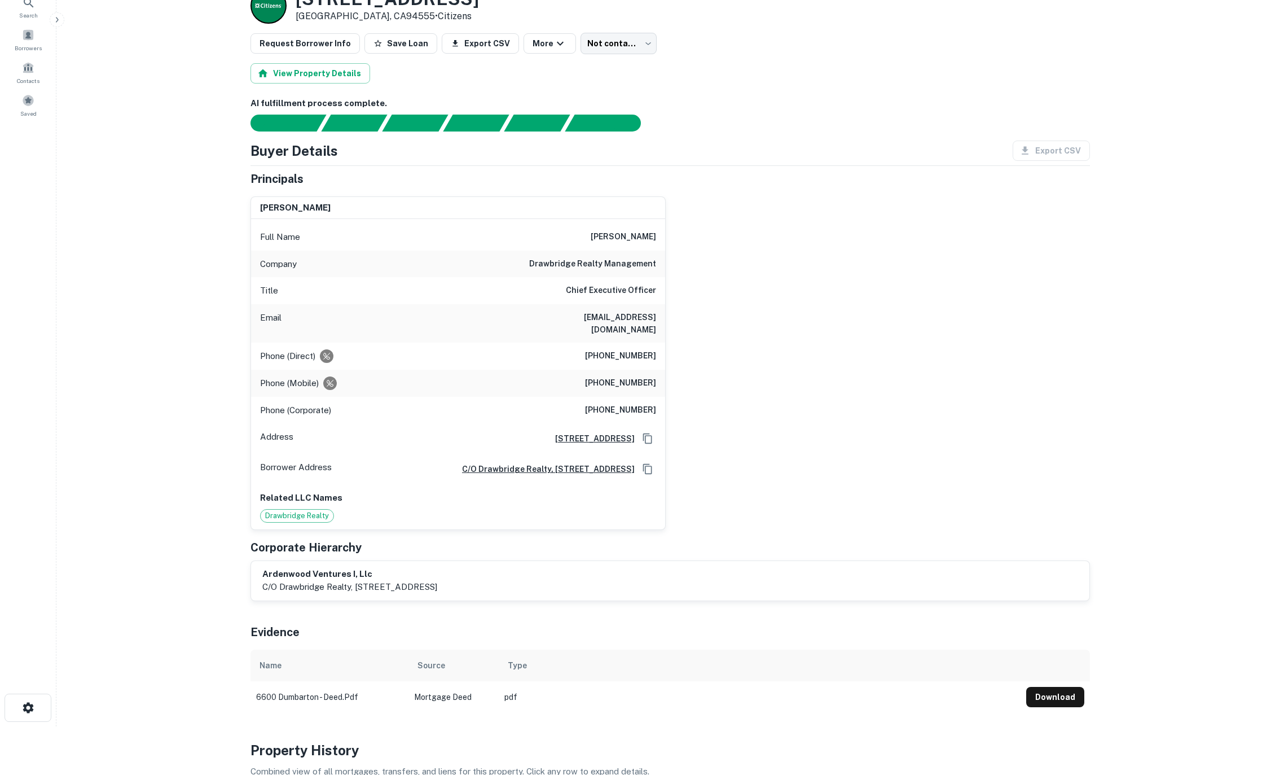
scroll to position [12, 0]
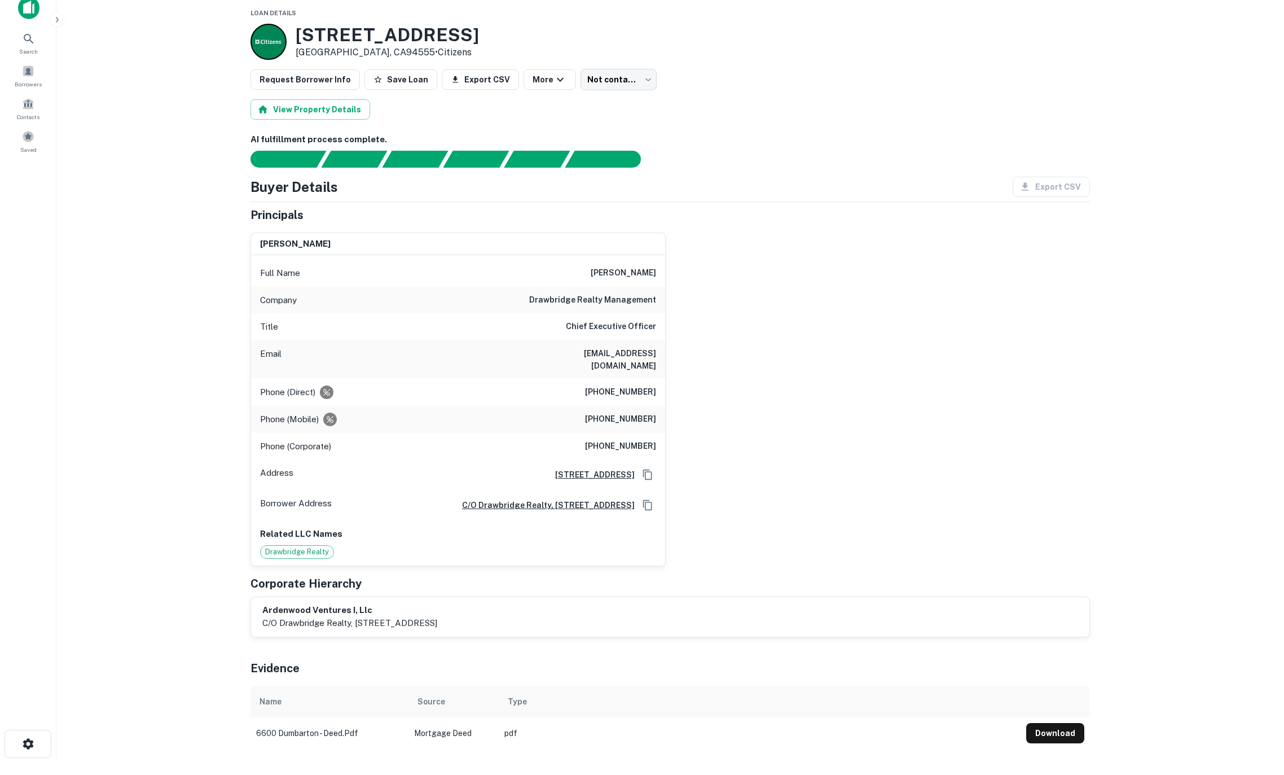
drag, startPoint x: 672, startPoint y: 355, endPoint x: 694, endPoint y: 353, distance: 22.1
click at [697, 355] on div "[PERSON_NAME] Full Name [PERSON_NAME] Company drawbridge realty management Titl…" at bounding box center [665, 394] width 848 height 342
click at [876, 278] on div "[PERSON_NAME] Full Name [PERSON_NAME] Company drawbridge realty management Titl…" at bounding box center [665, 394] width 848 height 342
drag, startPoint x: 591, startPoint y: 278, endPoint x: 655, endPoint y: 277, distance: 63.7
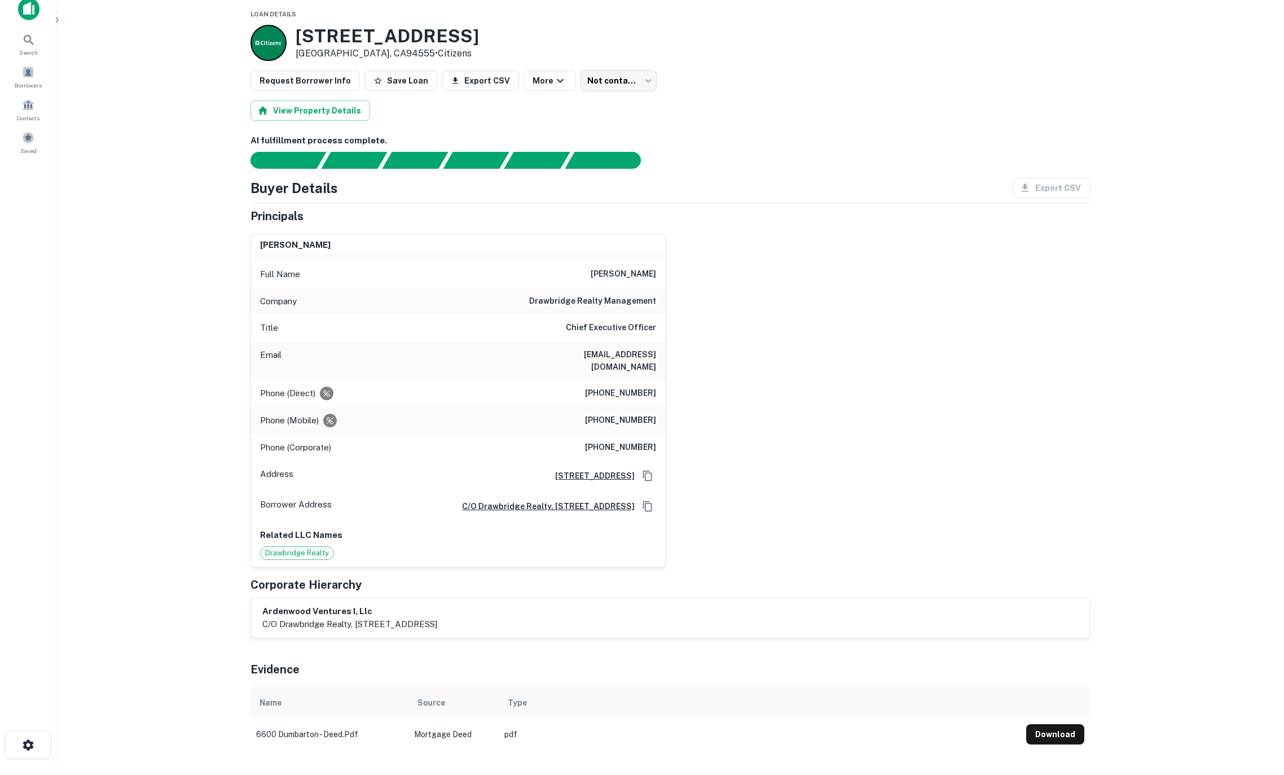
click at [655, 277] on div "Full Name [PERSON_NAME]" at bounding box center [458, 274] width 414 height 27
copy h6 "[PERSON_NAME]"
